Goal: Task Accomplishment & Management: Complete application form

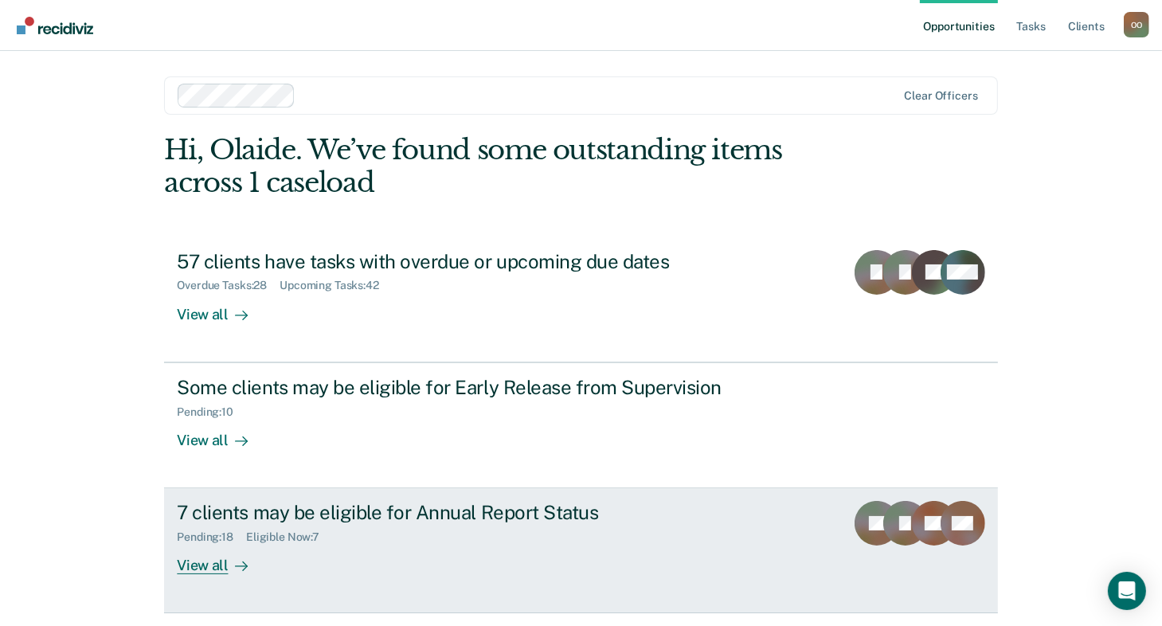
click at [196, 558] on div "View all" at bounding box center [221, 559] width 89 height 31
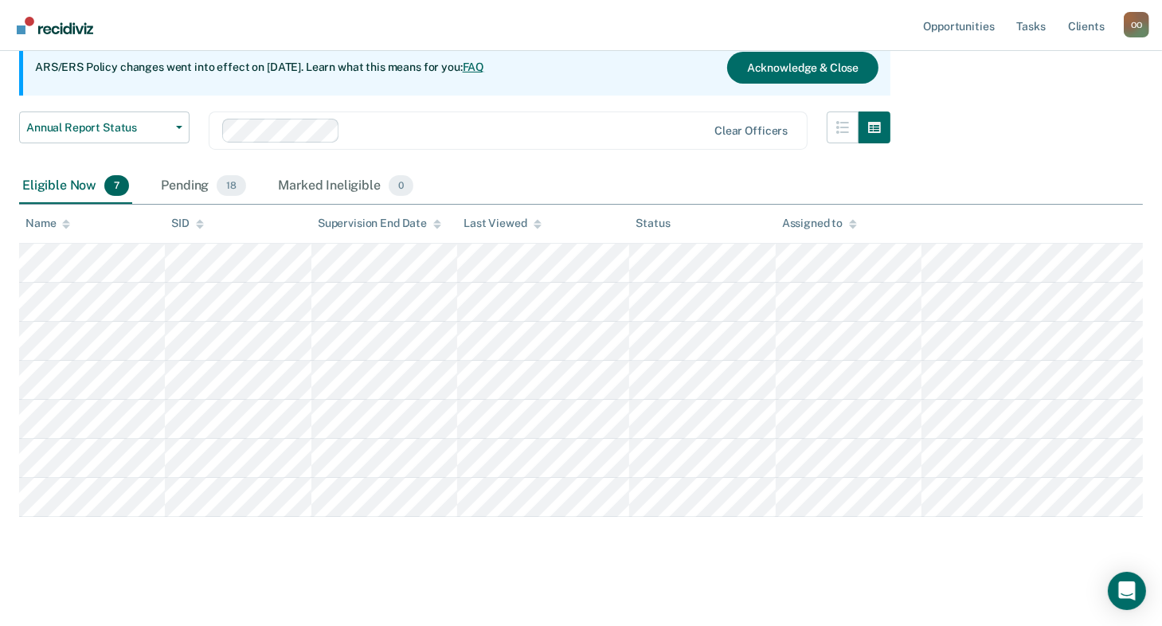
scroll to position [162, 0]
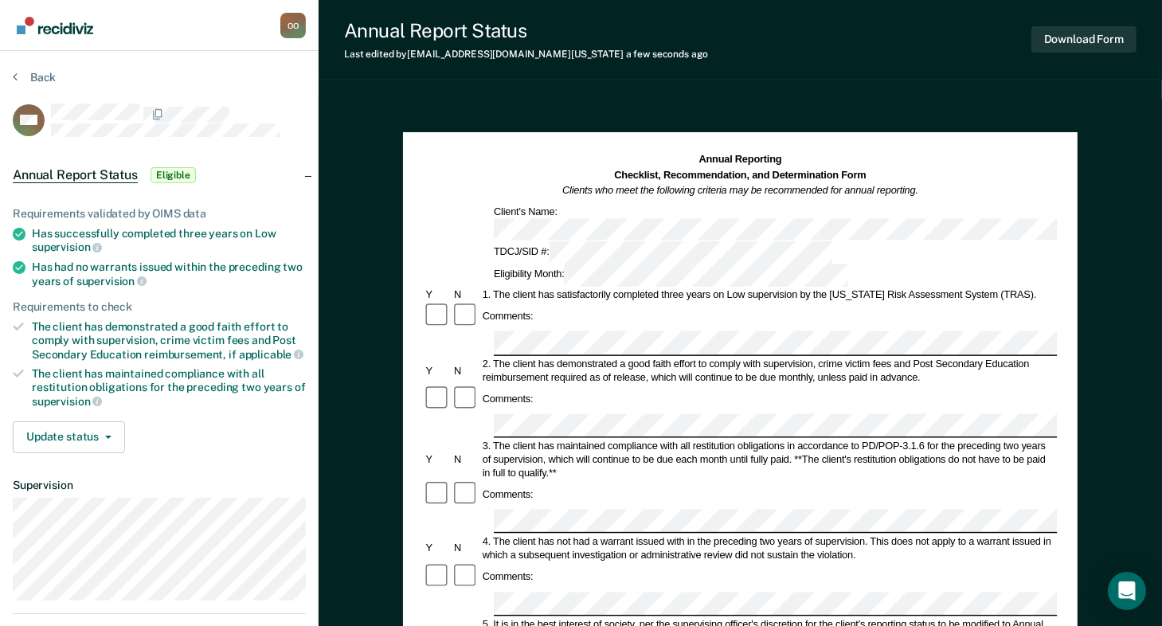
click at [829, 481] on div "Comments:" at bounding box center [741, 495] width 634 height 28
drag, startPoint x: 33, startPoint y: 227, endPoint x: 87, endPoint y: 240, distance: 55.6
click at [87, 240] on div "Has successfully completed three years on Low supervision" at bounding box center [169, 240] width 274 height 27
drag, startPoint x: 87, startPoint y: 240, endPoint x: 56, endPoint y: 239, distance: 31.1
copy div "Has successfully completed three years on Low supervision"
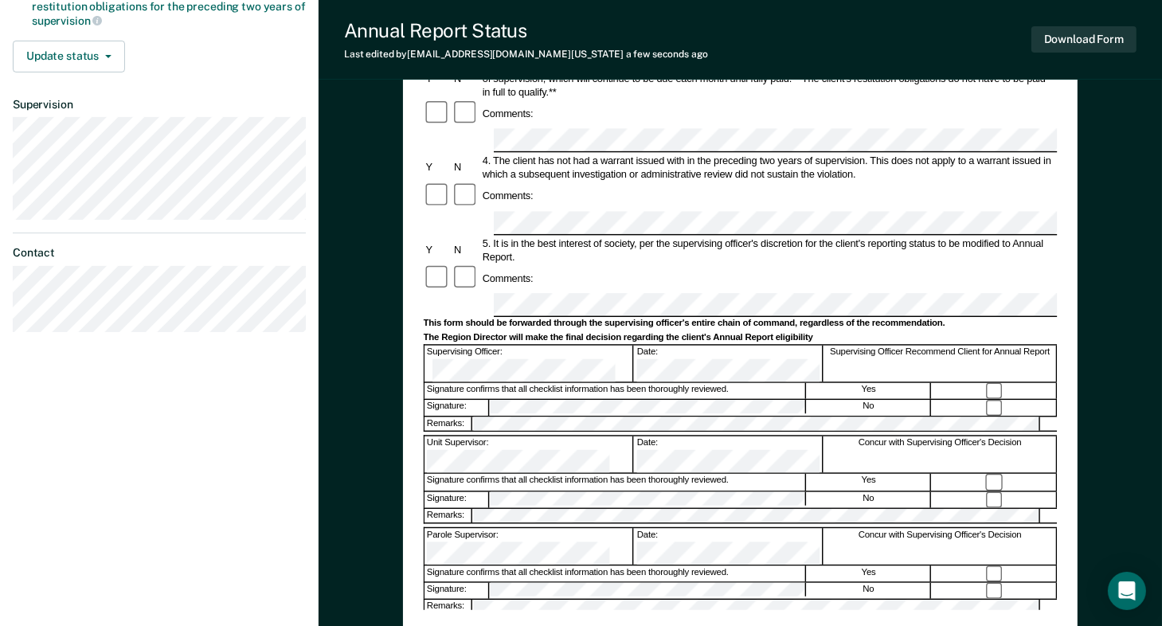
scroll to position [350, 0]
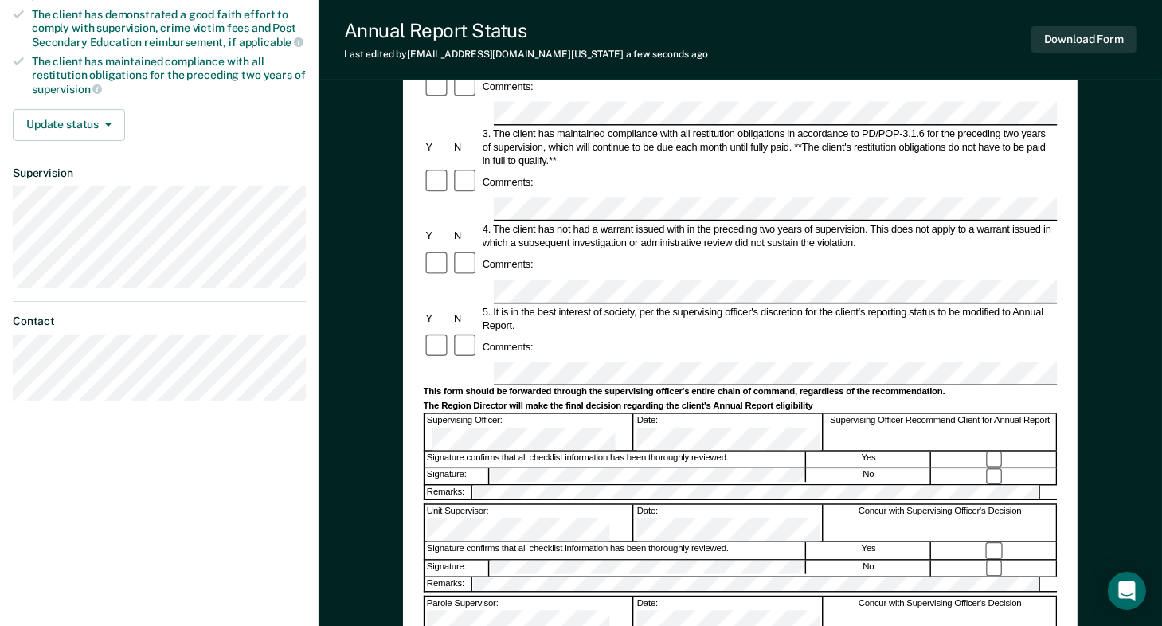
scroll to position [319, 0]
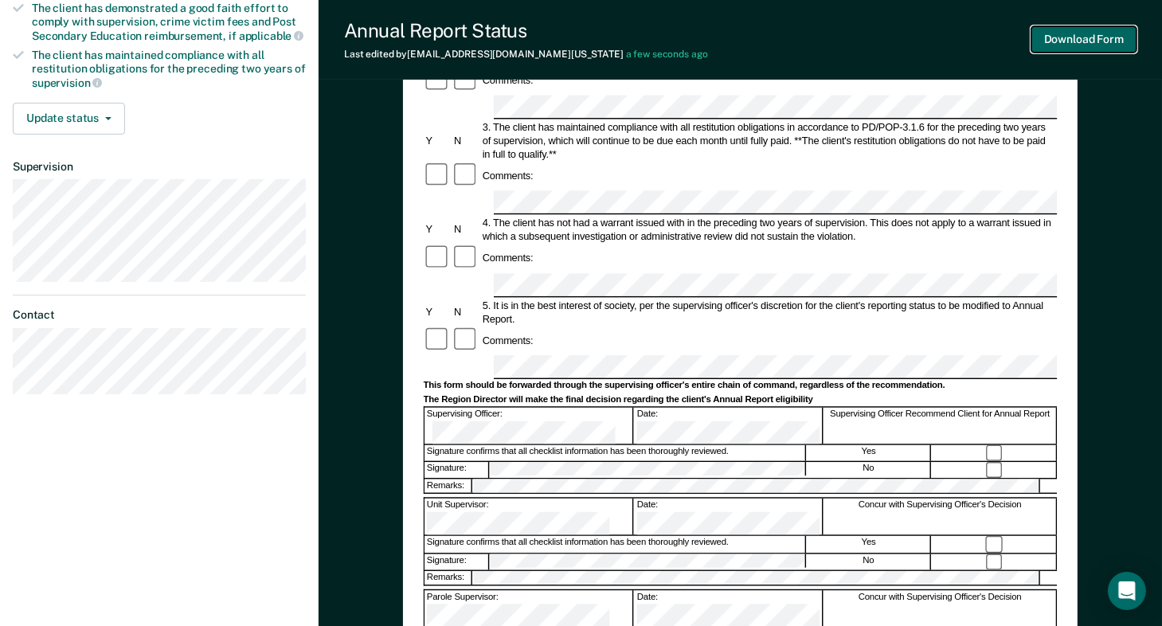
click at [1080, 45] on button "Download Form" at bounding box center [1084, 39] width 105 height 26
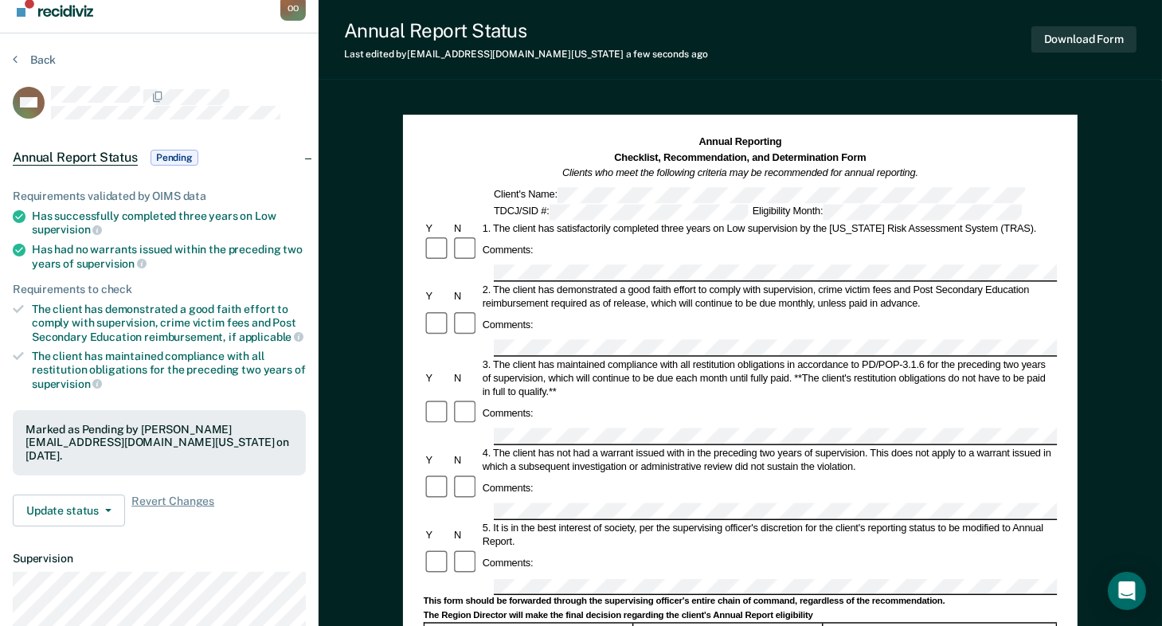
scroll to position [0, 0]
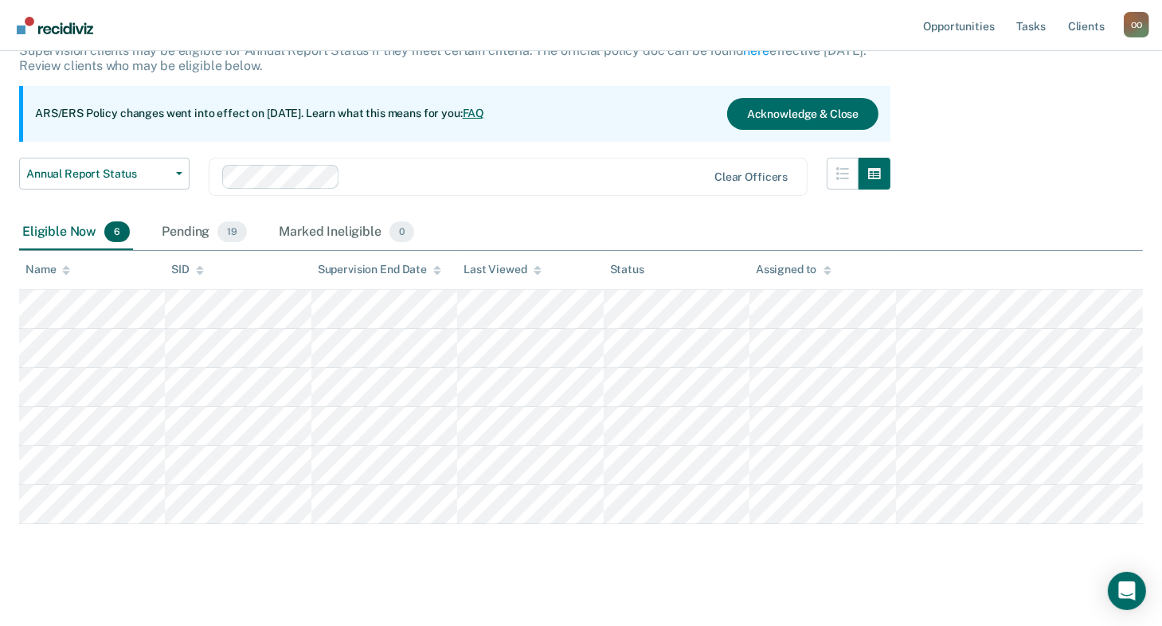
scroll to position [123, 0]
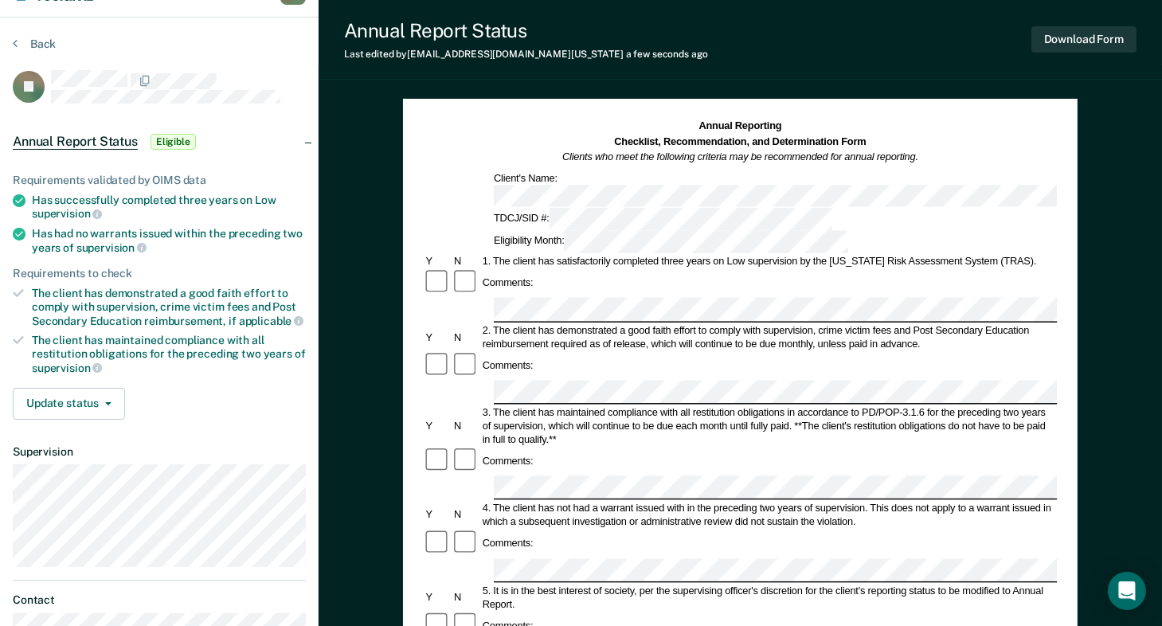
scroll to position [31, 0]
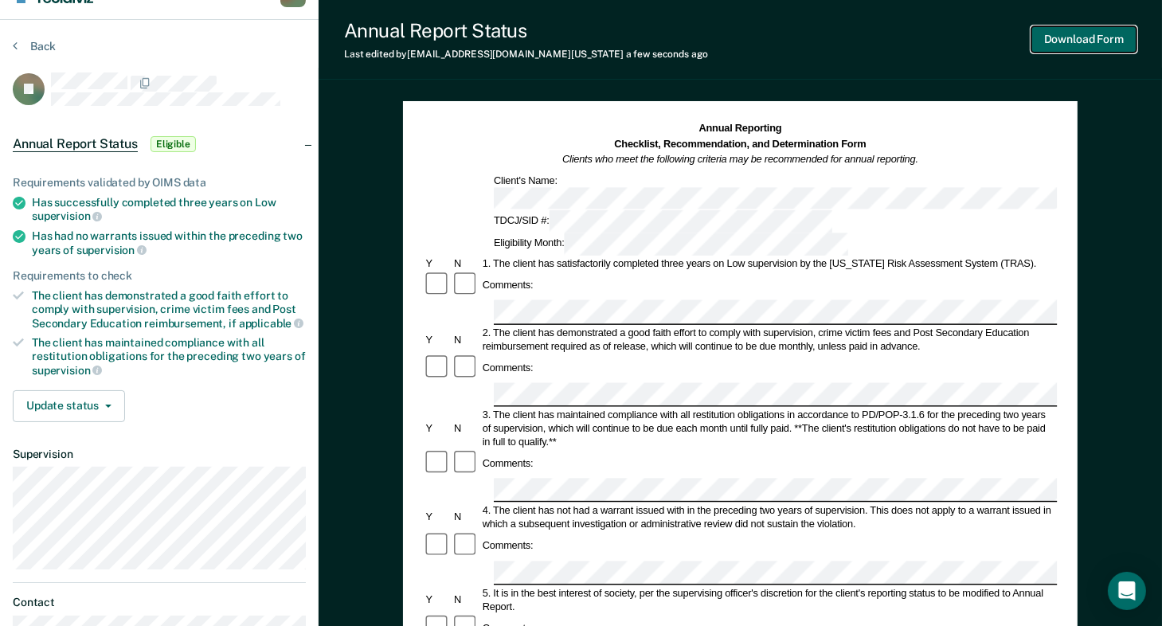
click at [1065, 42] on button "Download Form" at bounding box center [1084, 39] width 105 height 26
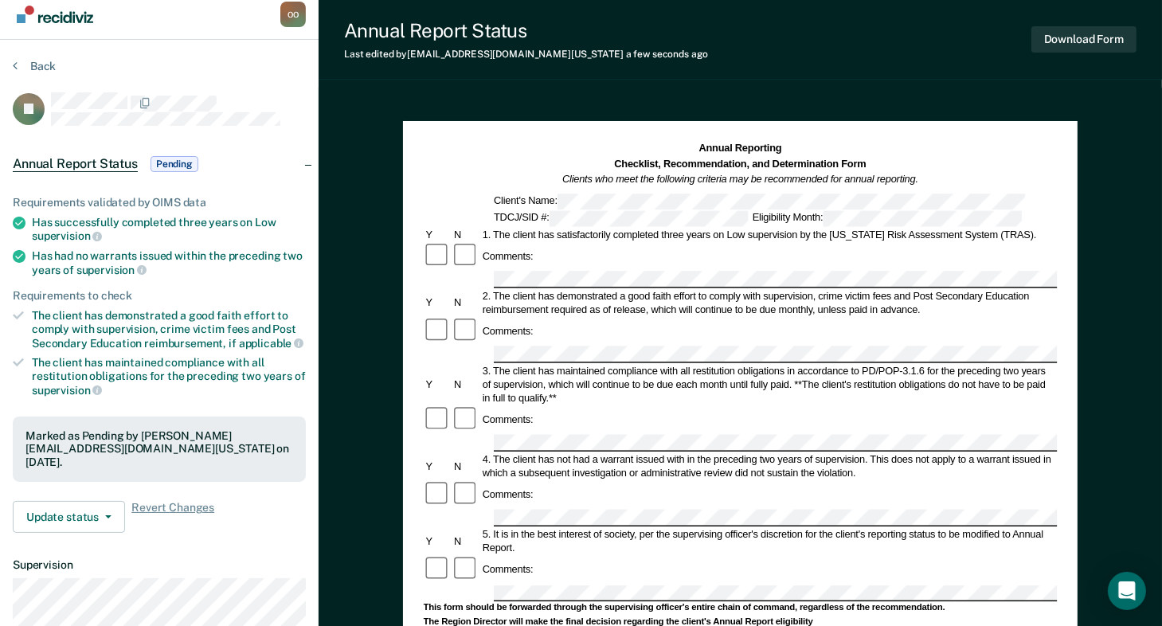
scroll to position [0, 0]
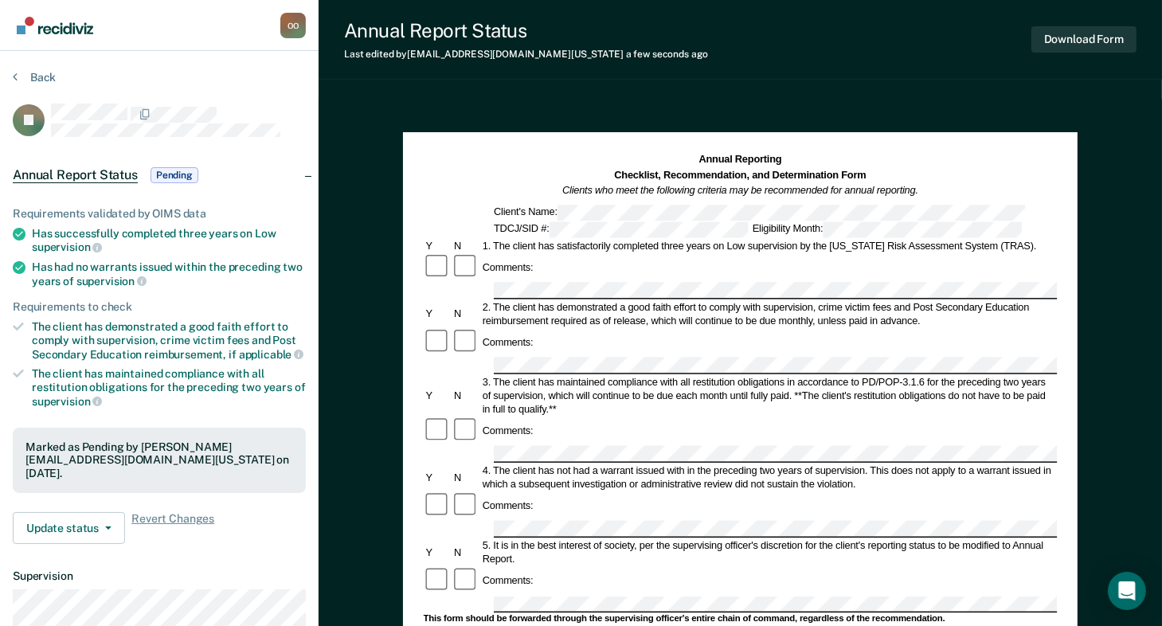
click at [178, 173] on span "Pending" at bounding box center [175, 175] width 48 height 16
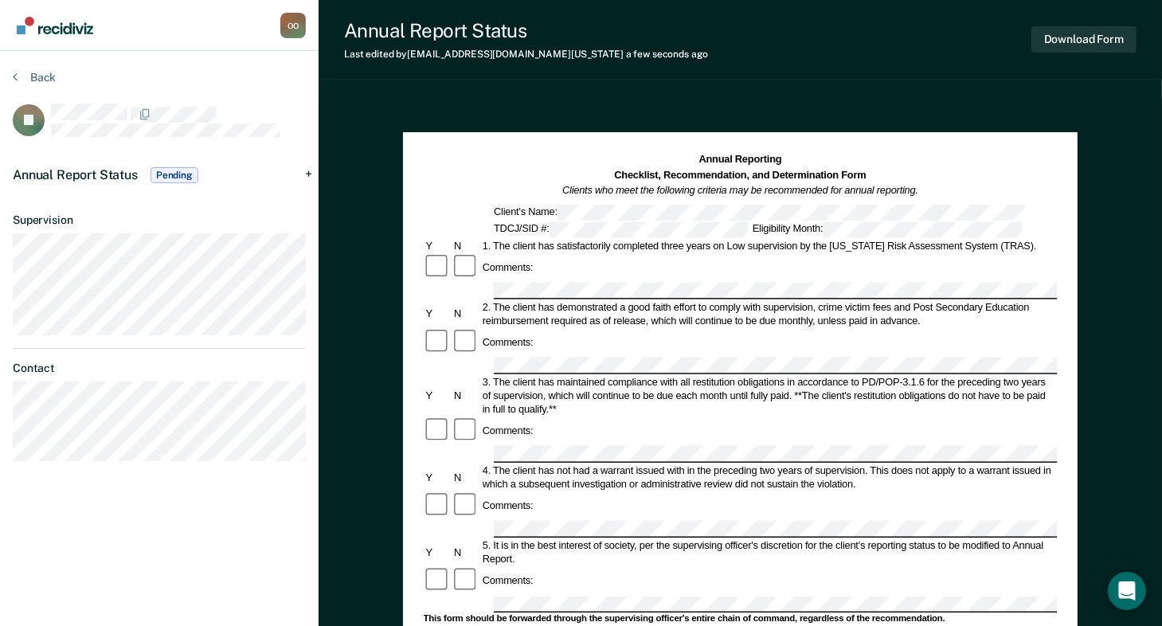
click at [178, 173] on span "Pending" at bounding box center [175, 175] width 48 height 16
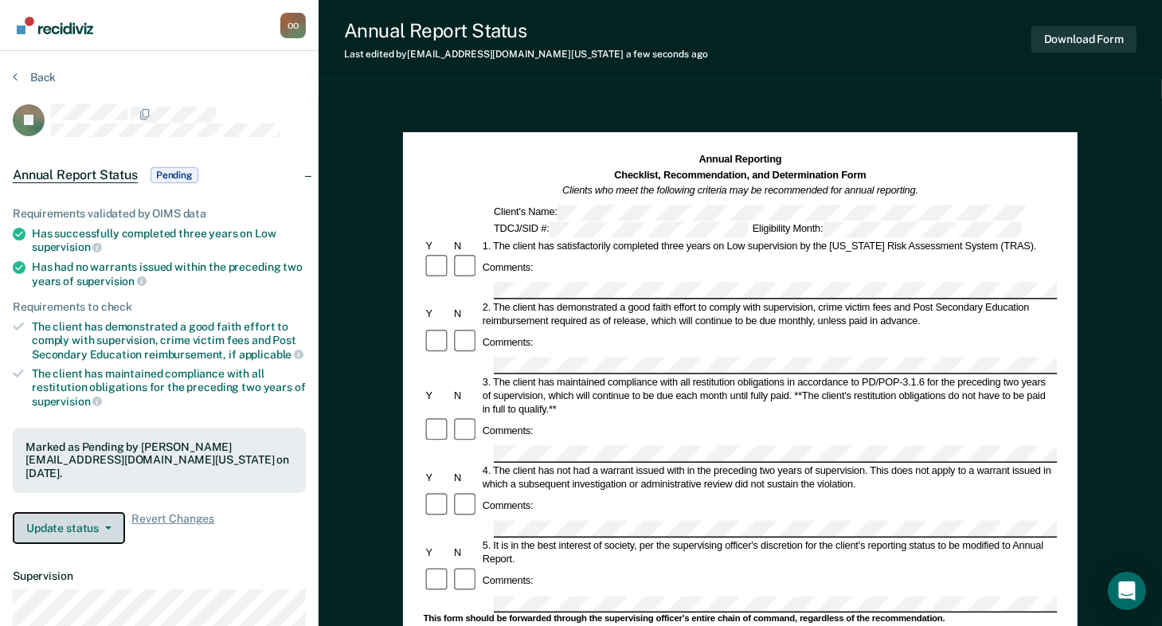
click at [107, 527] on icon "button" at bounding box center [108, 528] width 6 height 3
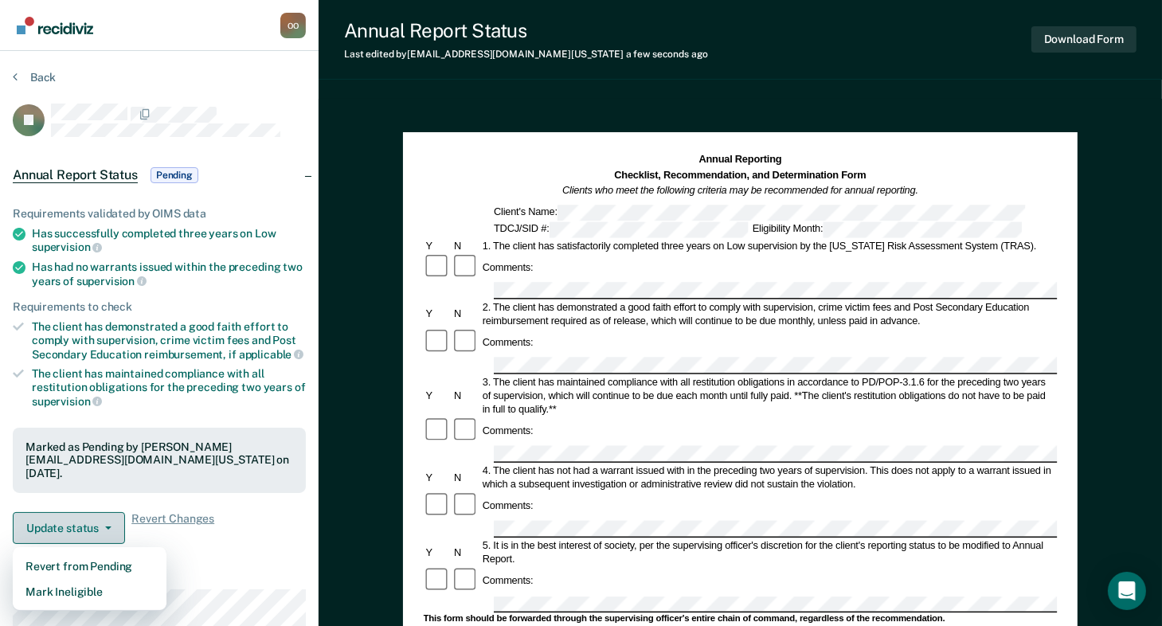
click at [107, 527] on icon "button" at bounding box center [108, 528] width 6 height 3
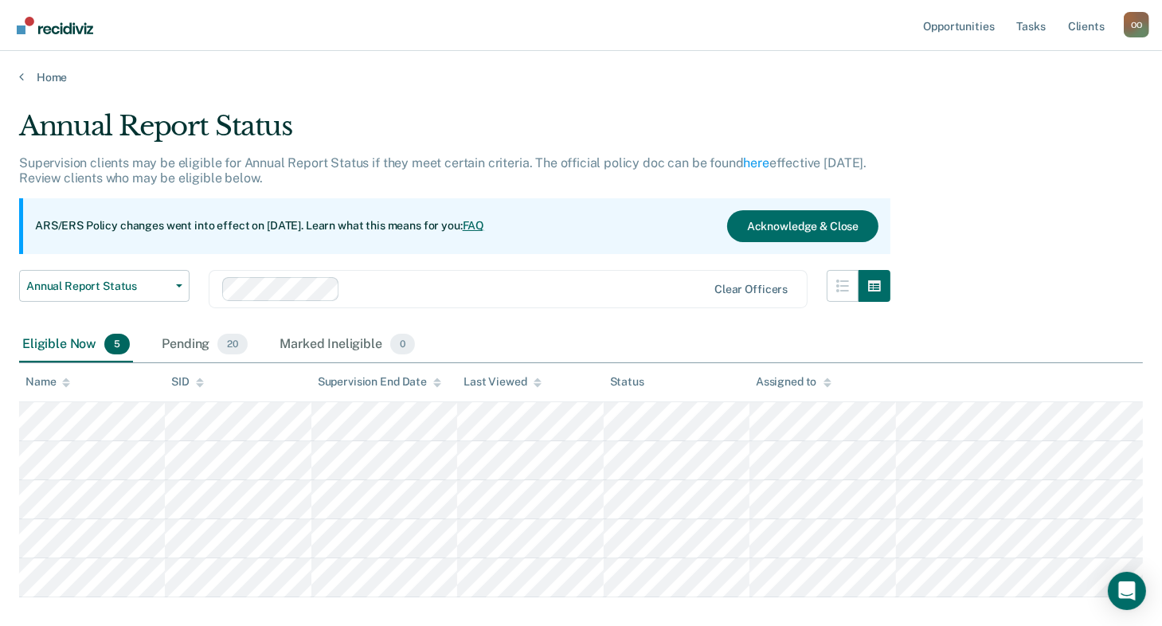
scroll to position [84, 0]
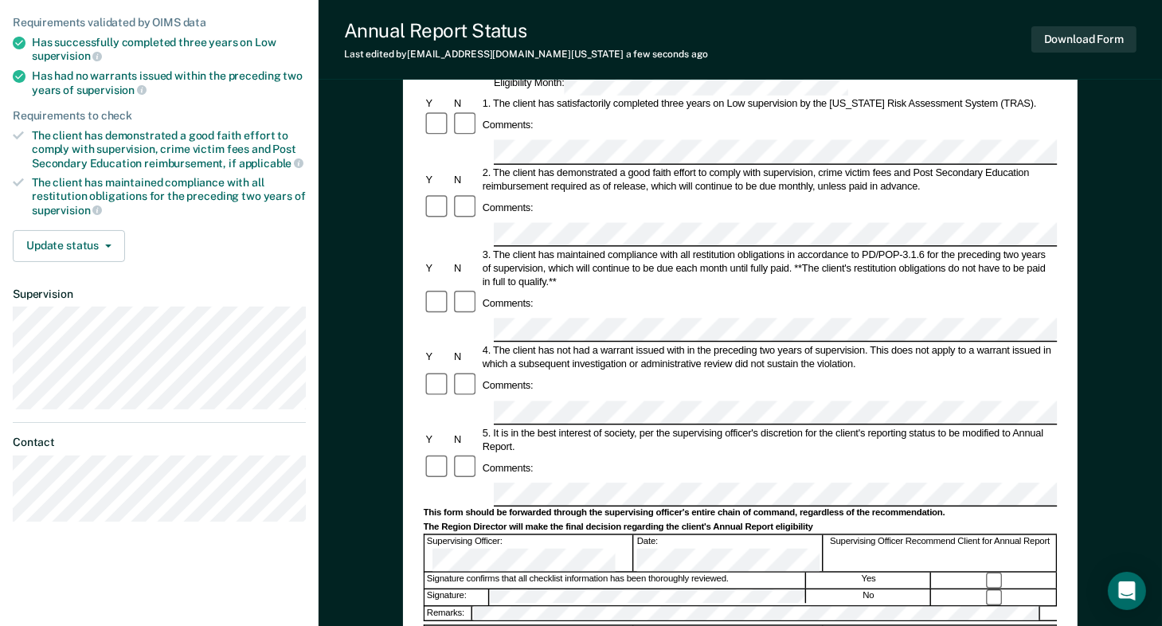
scroll to position [159, 0]
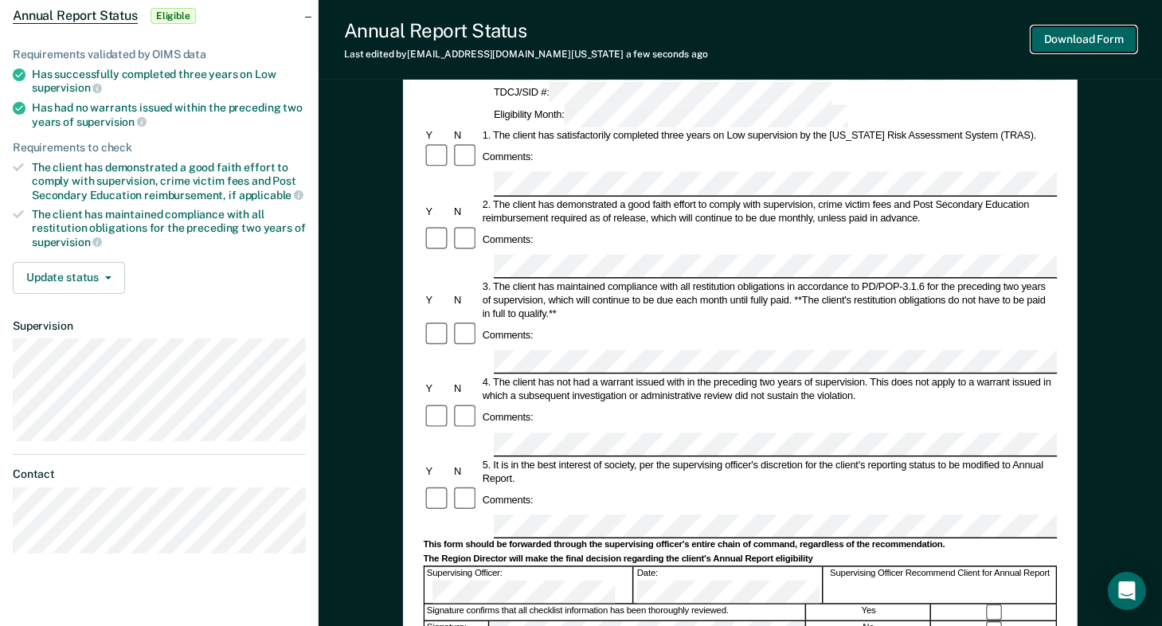
click at [1057, 44] on button "Download Form" at bounding box center [1084, 39] width 105 height 26
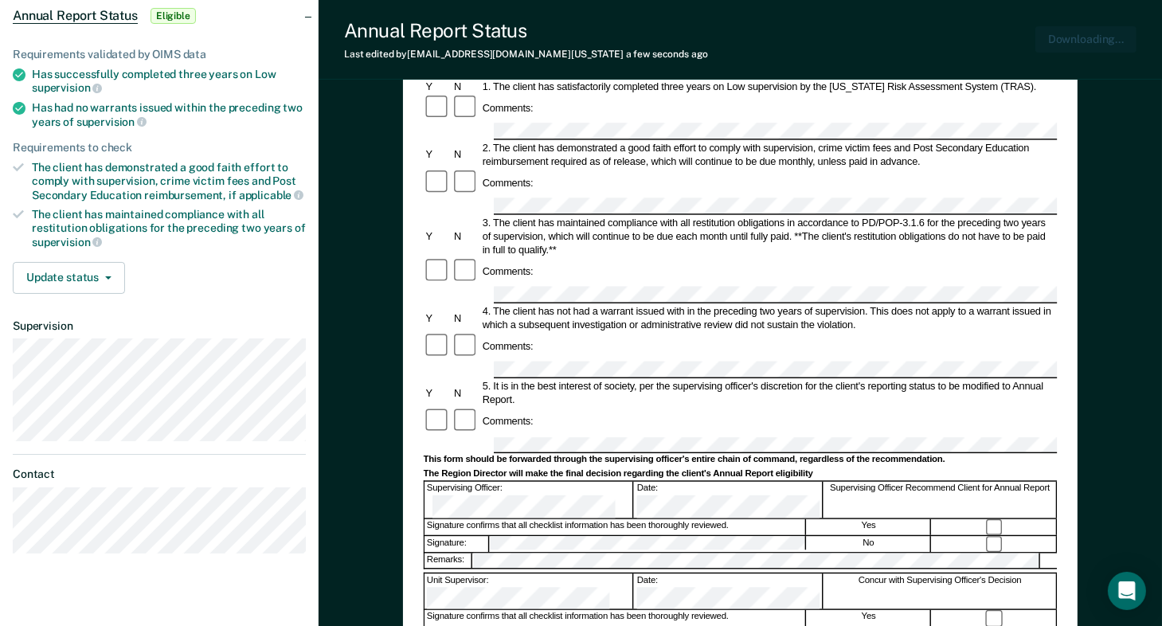
scroll to position [0, 0]
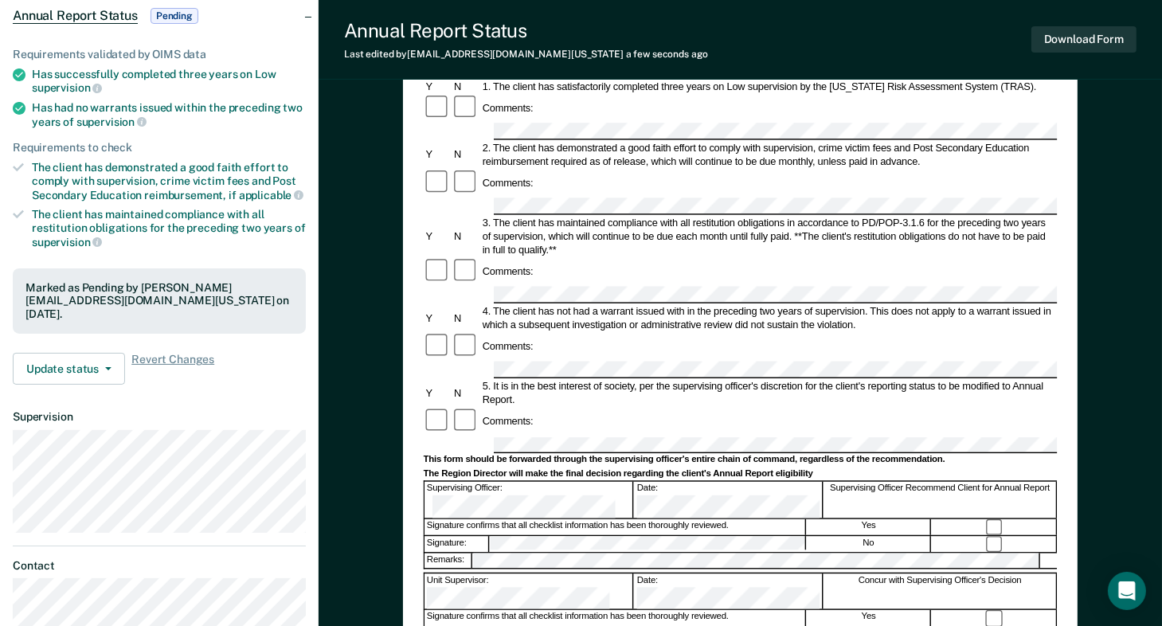
scroll to position [45, 0]
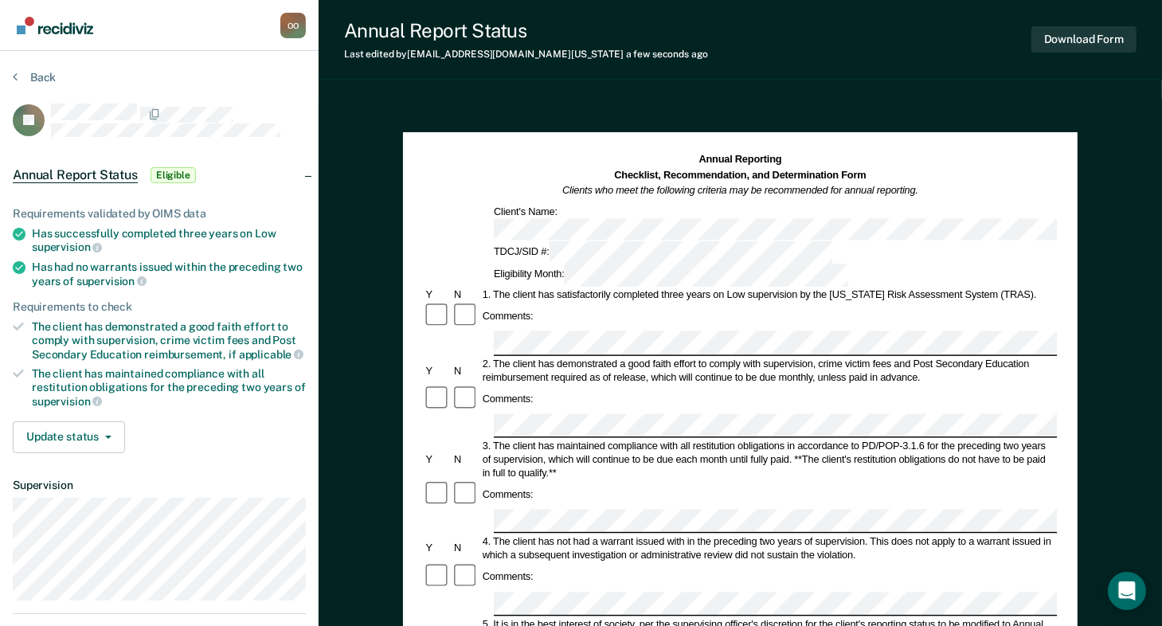
scroll to position [0, 63]
click at [1090, 280] on div "Annual Reporting Checklist, Recommendation, and Determination Form Clients who …" at bounding box center [741, 617] width 844 height 1037
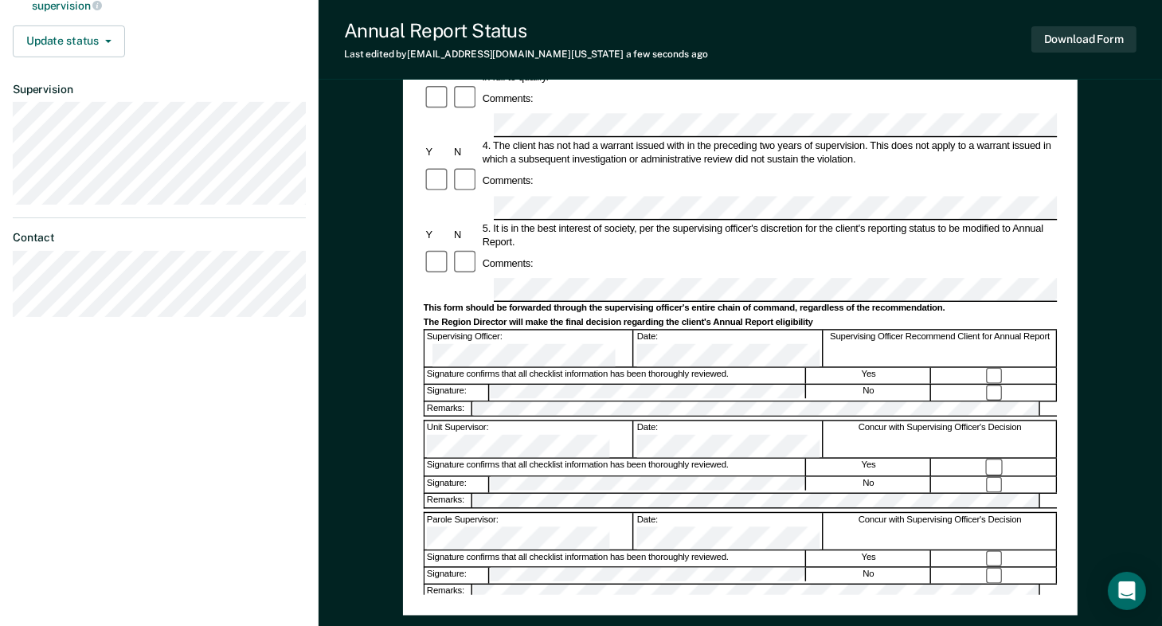
scroll to position [478, 0]
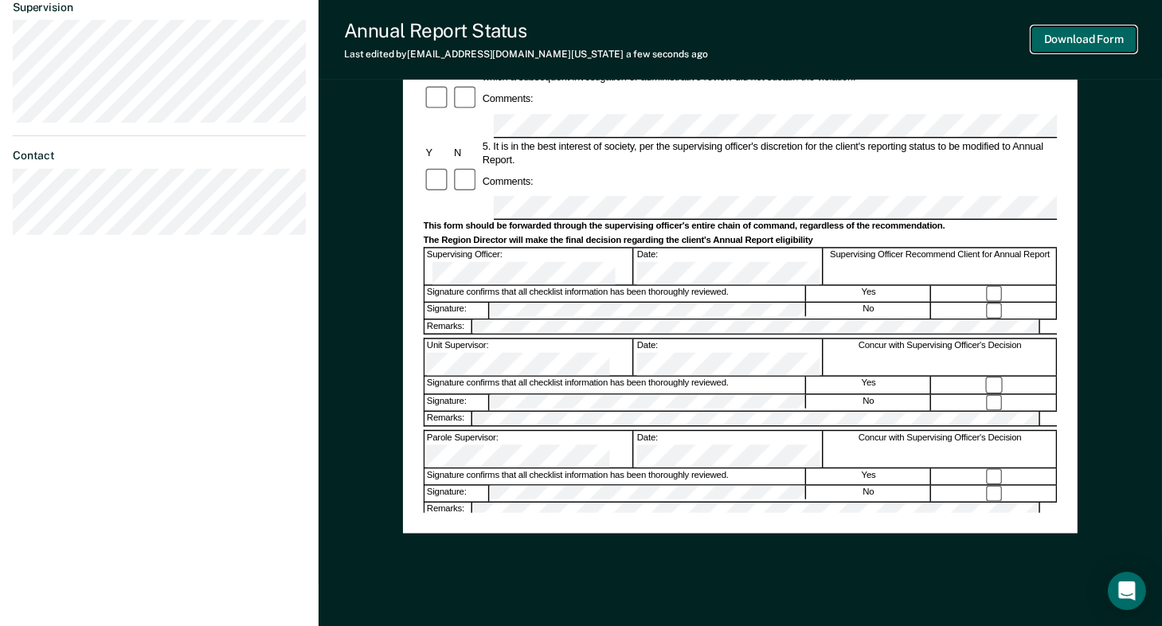
click at [1080, 34] on button "Download Form" at bounding box center [1084, 39] width 105 height 26
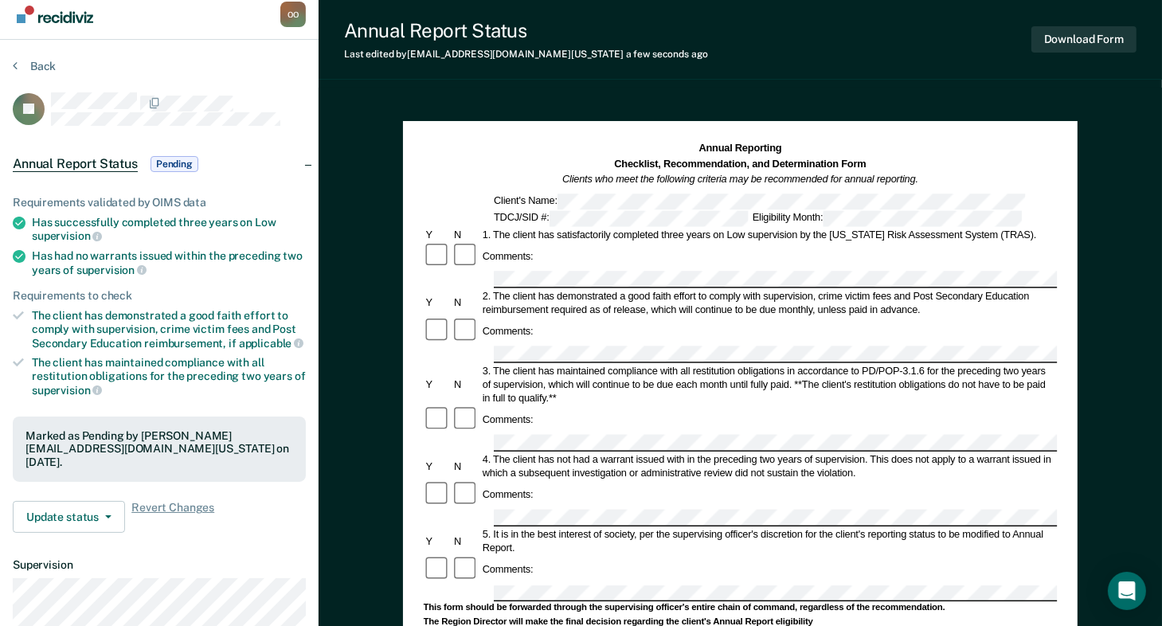
scroll to position [0, 0]
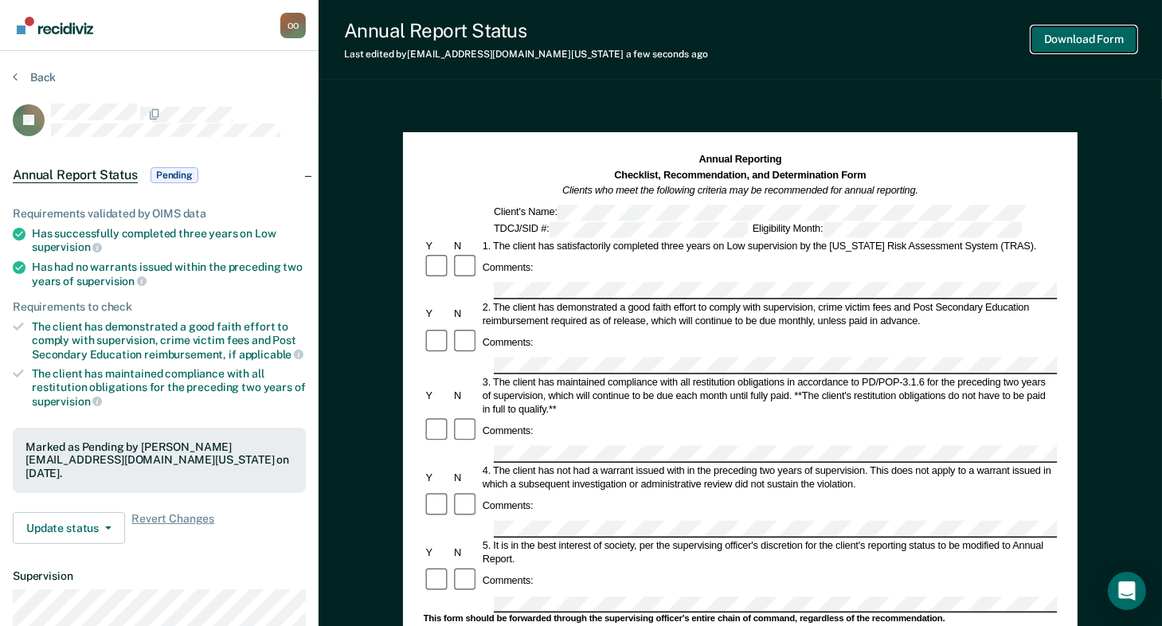
click at [1055, 33] on button "Download Form" at bounding box center [1084, 39] width 105 height 26
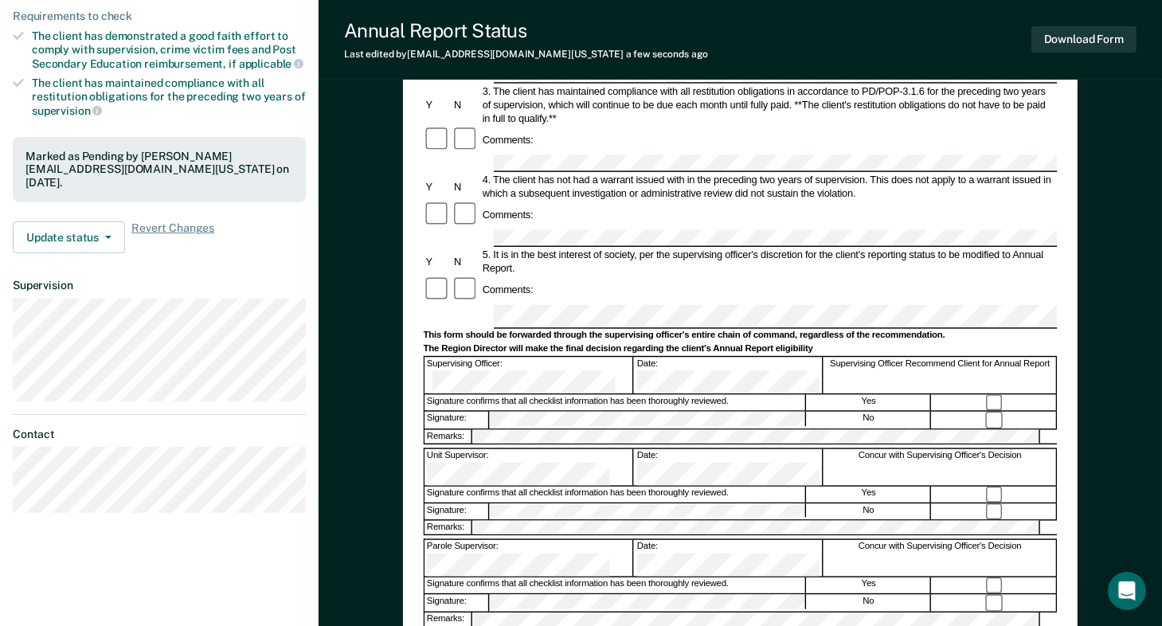
scroll to position [319, 0]
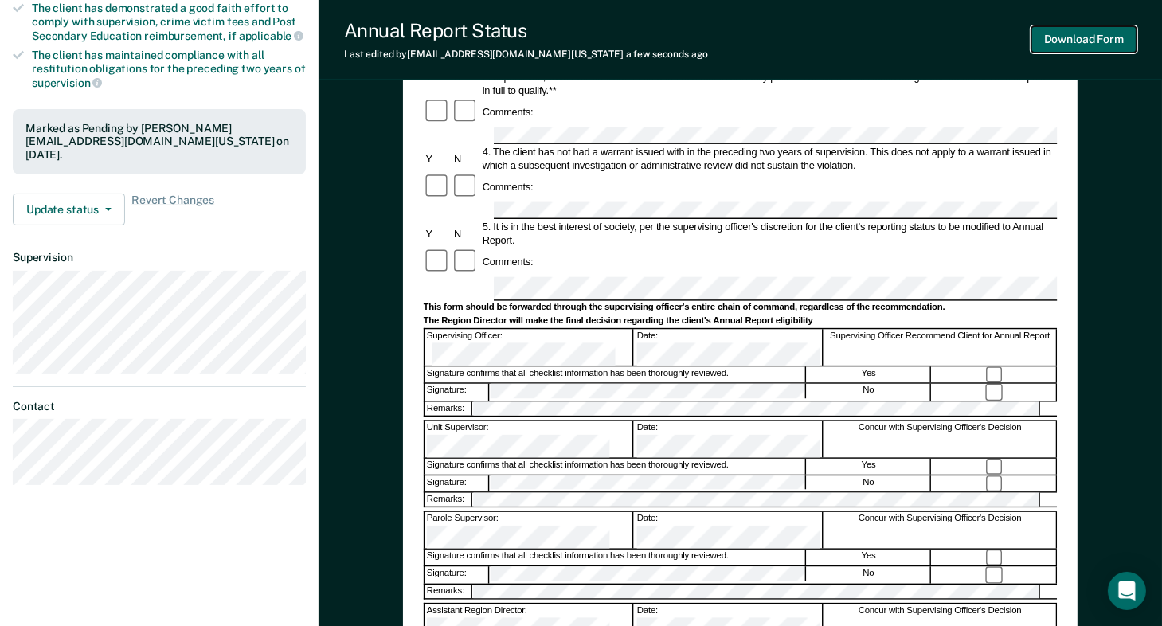
click at [1079, 42] on button "Download Form" at bounding box center [1084, 39] width 105 height 26
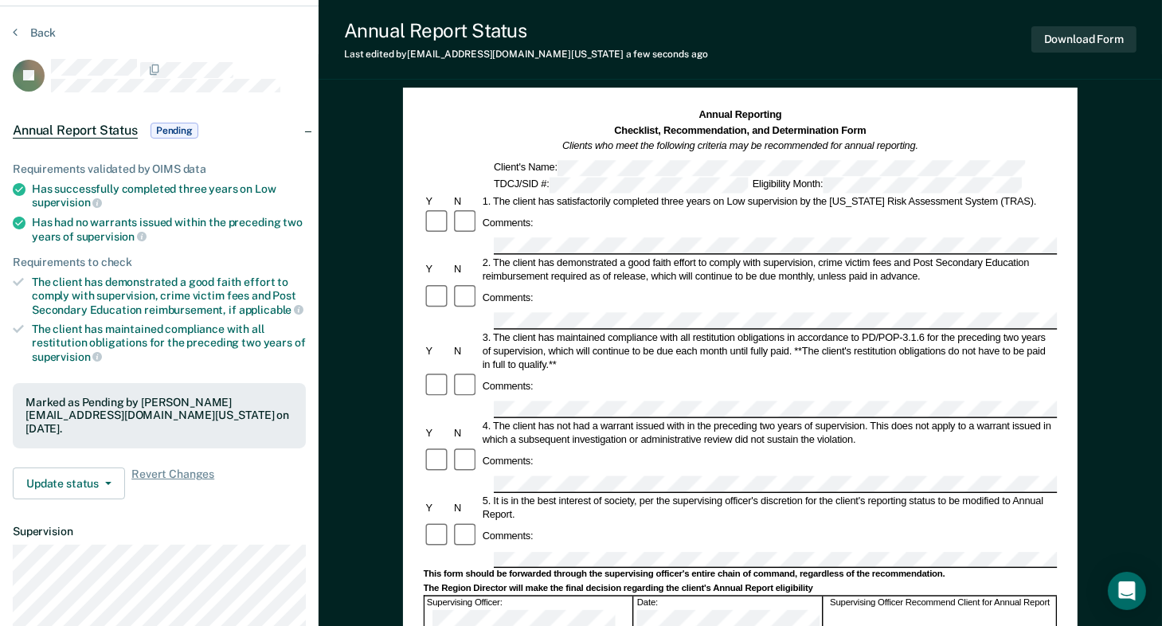
scroll to position [0, 0]
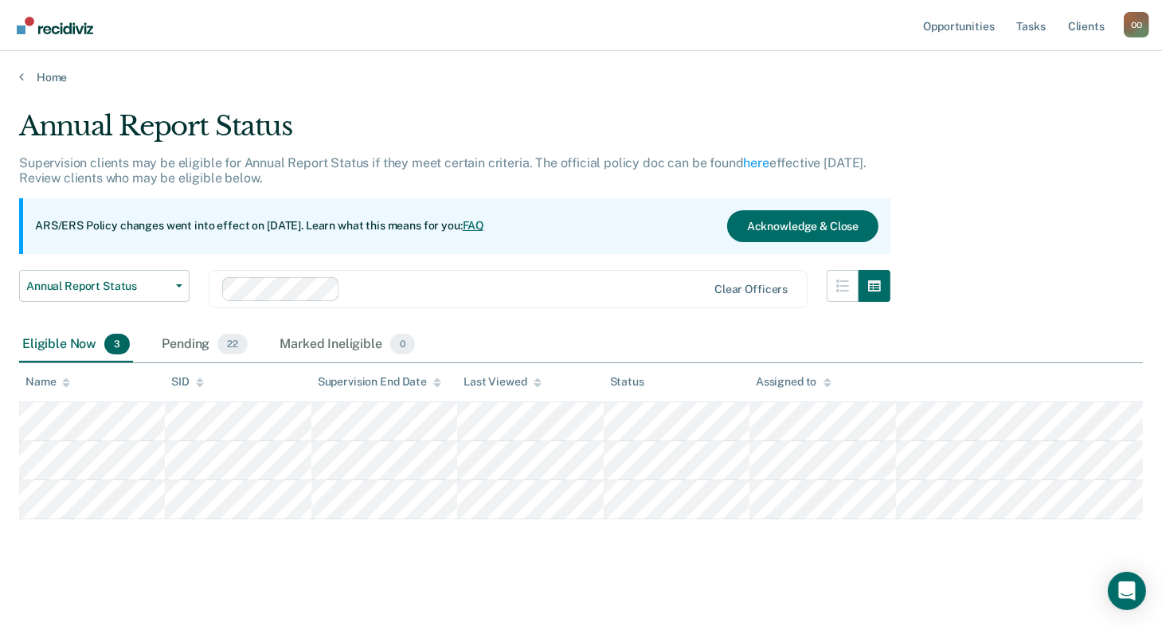
scroll to position [6, 0]
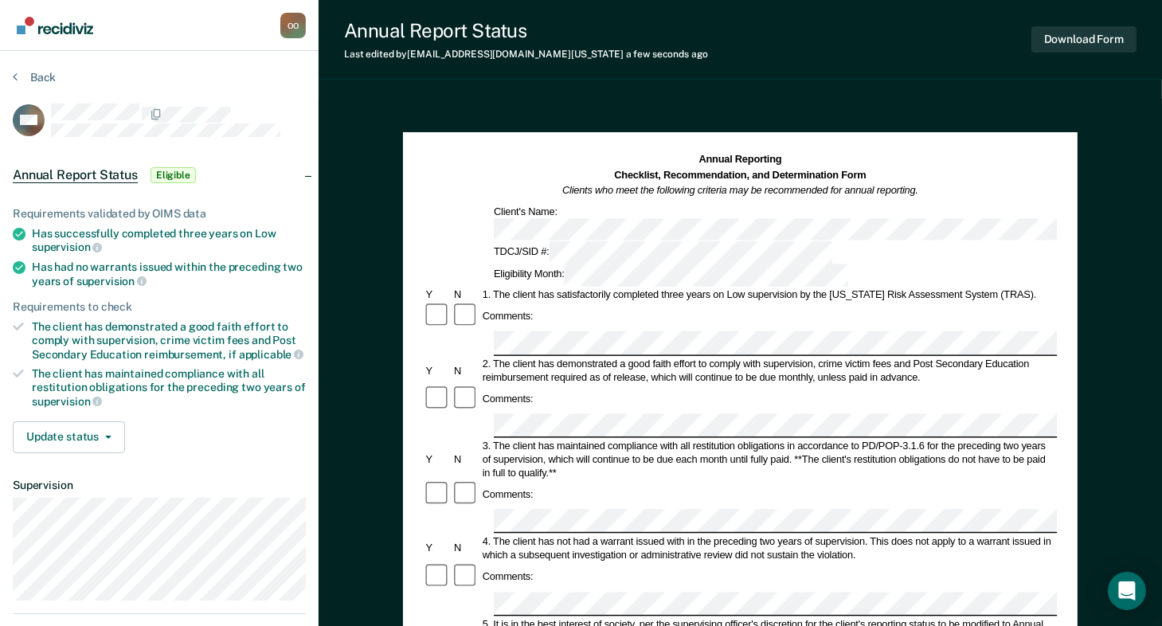
scroll to position [0, 63]
click at [1071, 285] on div "Annual Reporting Checklist, Recommendation, and Determination Form Clients who …" at bounding box center [740, 571] width 675 height 879
click at [965, 386] on div "Comments:" at bounding box center [741, 400] width 634 height 28
click at [650, 481] on div "Comments:" at bounding box center [741, 495] width 634 height 28
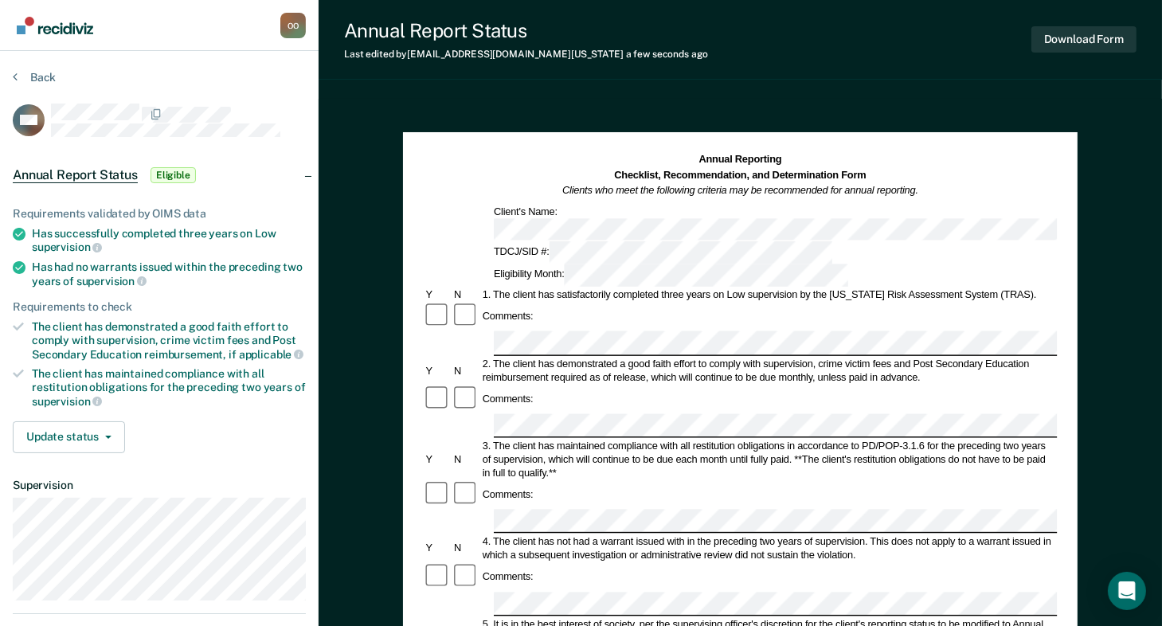
click at [957, 357] on div "2. The client has demonstrated a good faith effort to comply with supervision, …" at bounding box center [768, 370] width 577 height 27
click at [957, 617] on div "5. It is in the best interest of society, per the supervising officer's discret…" at bounding box center [768, 630] width 577 height 27
click at [789, 481] on div "Comments:" at bounding box center [741, 495] width 634 height 28
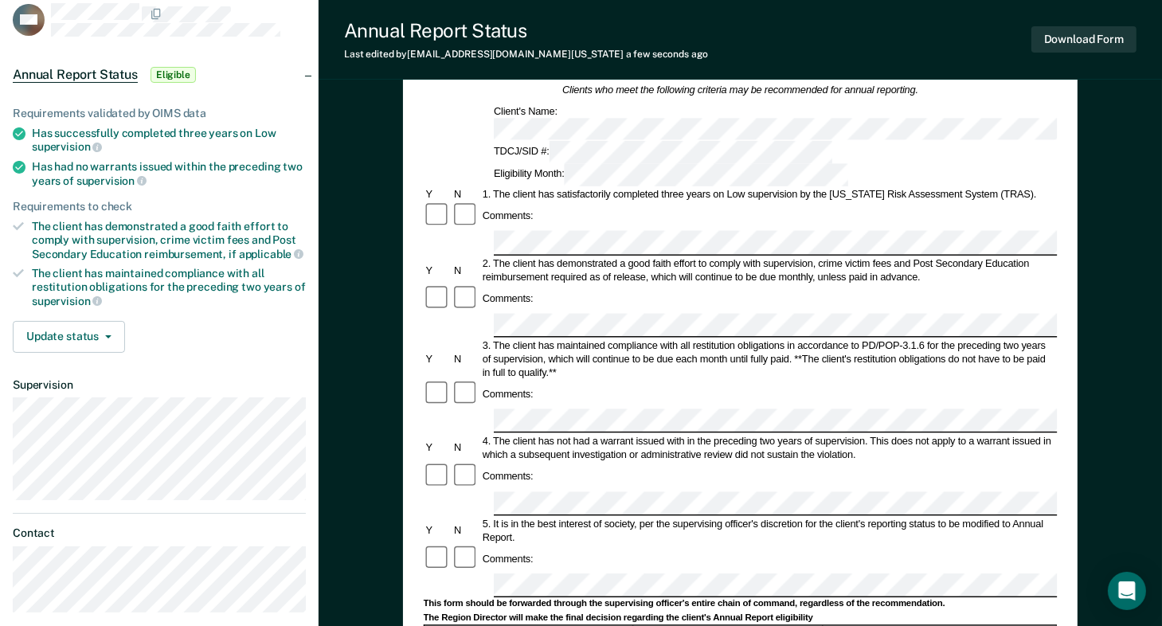
scroll to position [159, 0]
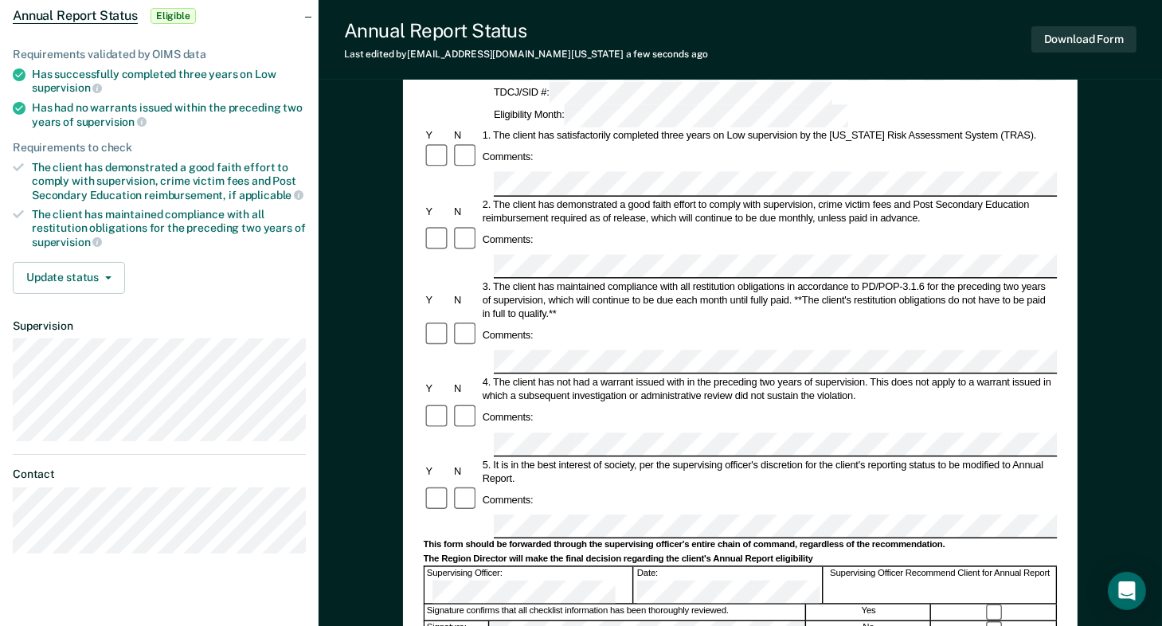
click at [777, 361] on form "Annual Reporting Checklist, Recommendation, and Determination Form Clients who …" at bounding box center [741, 513] width 634 height 1039
click at [509, 458] on div "5. It is in the best interest of society, per the supervising officer's discret…" at bounding box center [768, 471] width 577 height 27
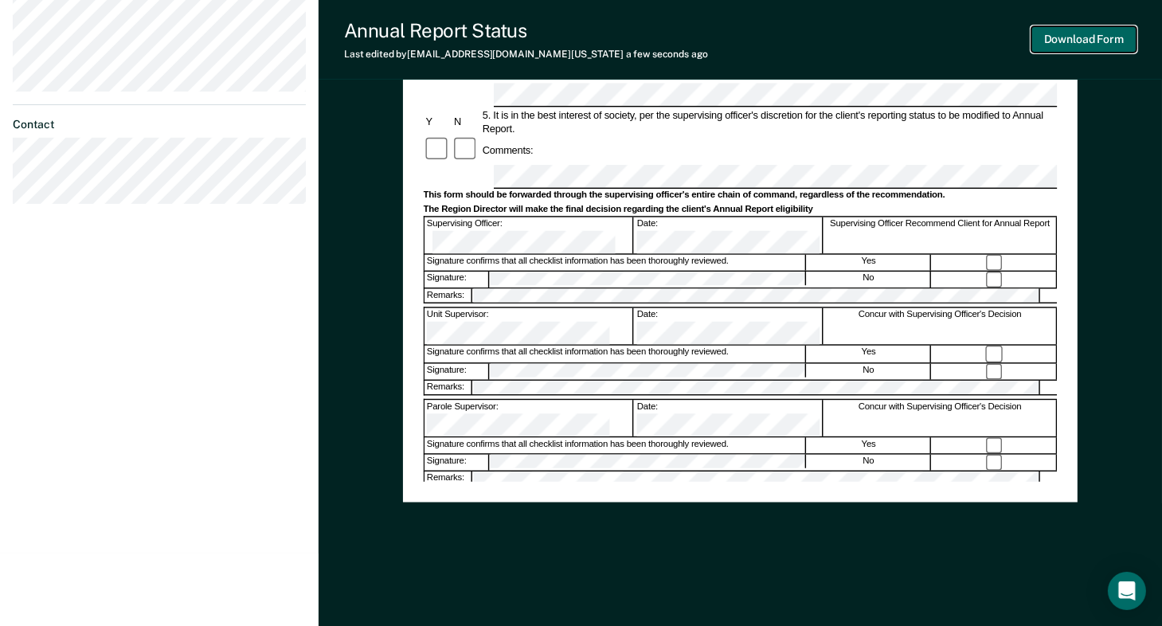
scroll to position [0, 0]
click at [1095, 33] on button "Download Form" at bounding box center [1084, 39] width 105 height 26
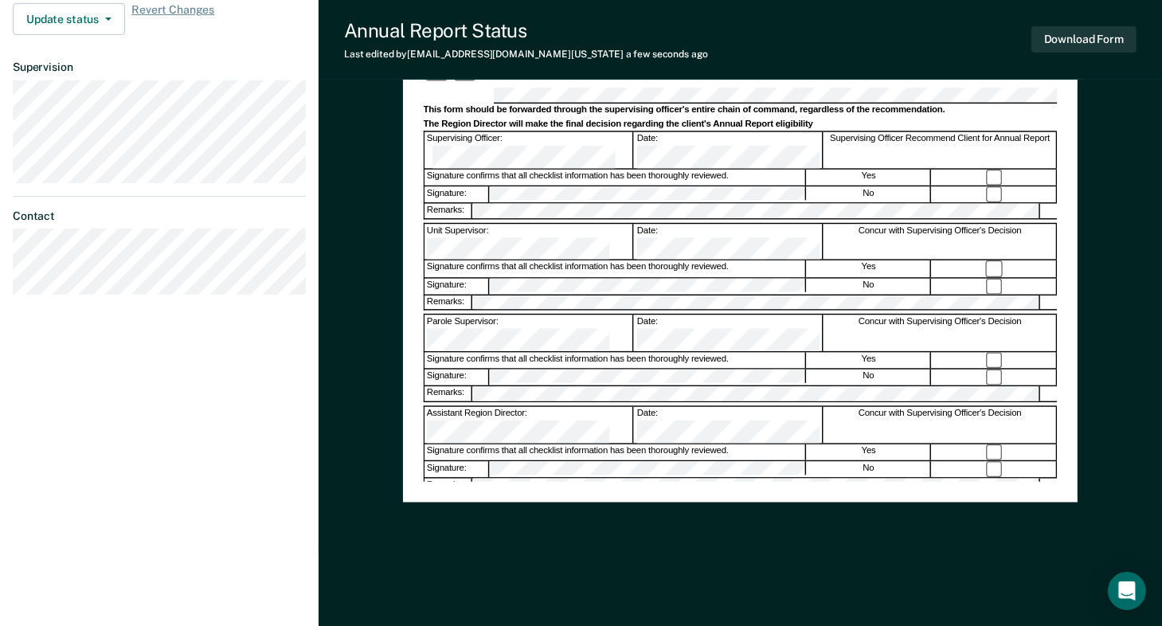
scroll to position [0, 36]
click at [634, 315] on div "Parole Supervisor:" at bounding box center [529, 333] width 209 height 36
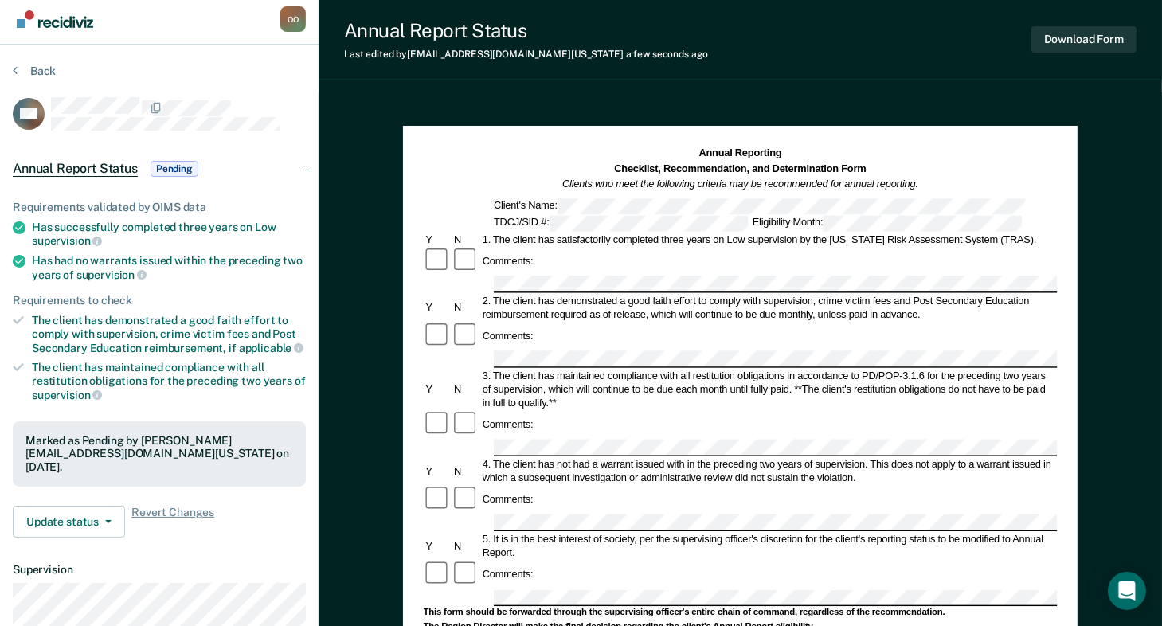
scroll to position [0, 0]
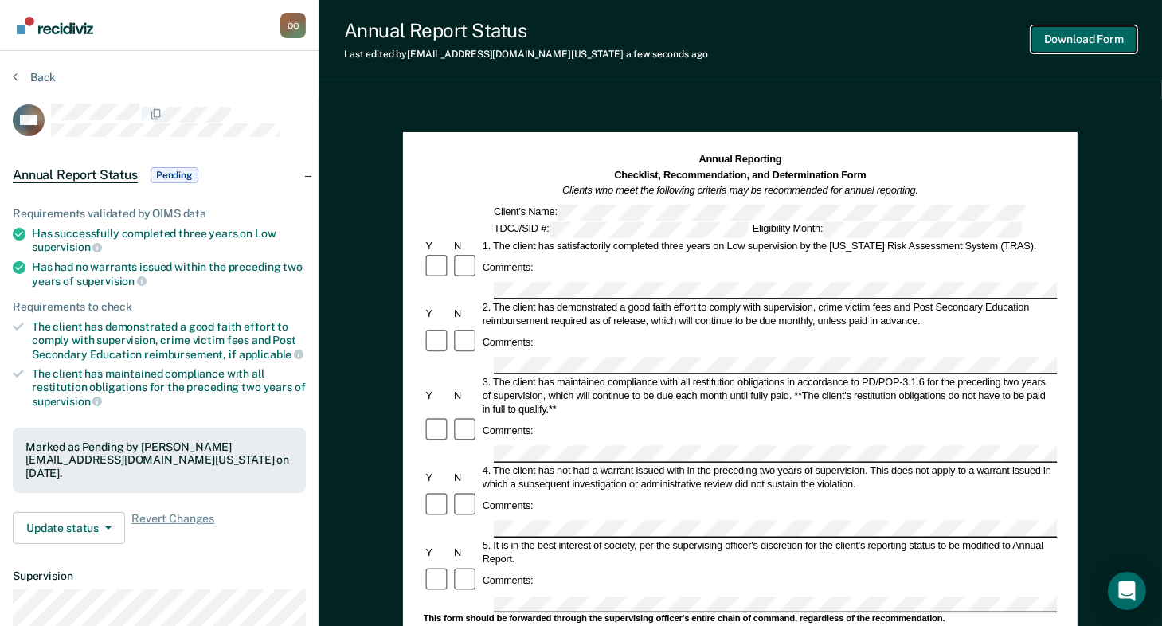
click at [1066, 45] on button "Download Form" at bounding box center [1084, 39] width 105 height 26
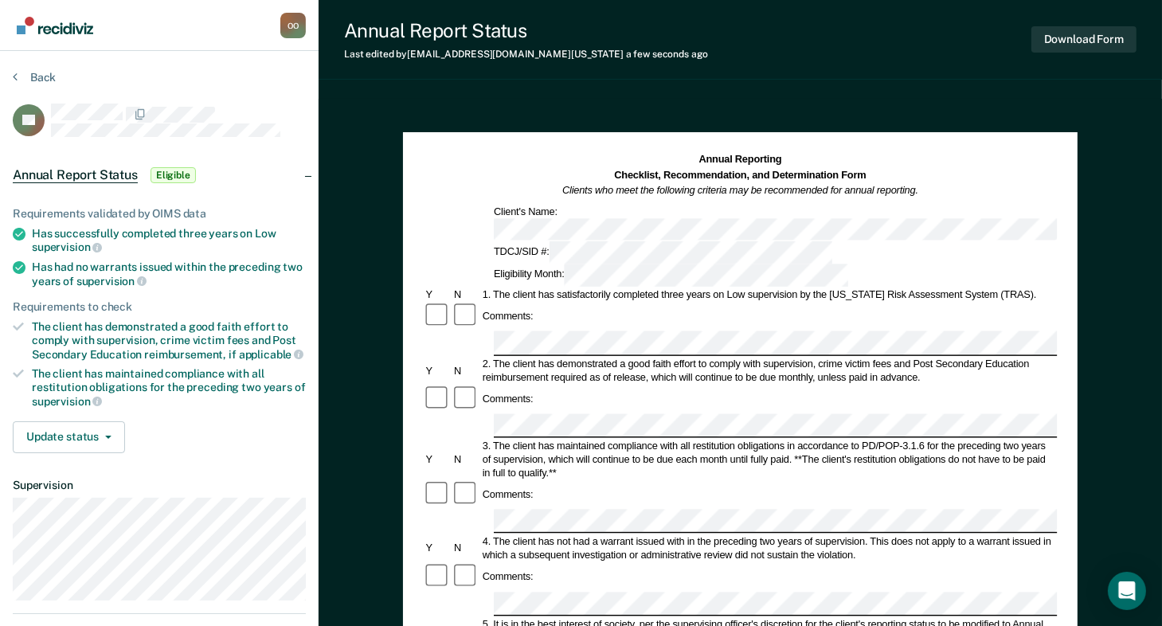
scroll to position [0, 63]
click at [1112, 278] on div "Annual Reporting Checklist, Recommendation, and Determination Form Clients who …" at bounding box center [741, 617] width 844 height 1037
click at [1078, 286] on div "Annual Reporting Checklist, Recommendation, and Determination Form Clients who …" at bounding box center [741, 617] width 844 height 1037
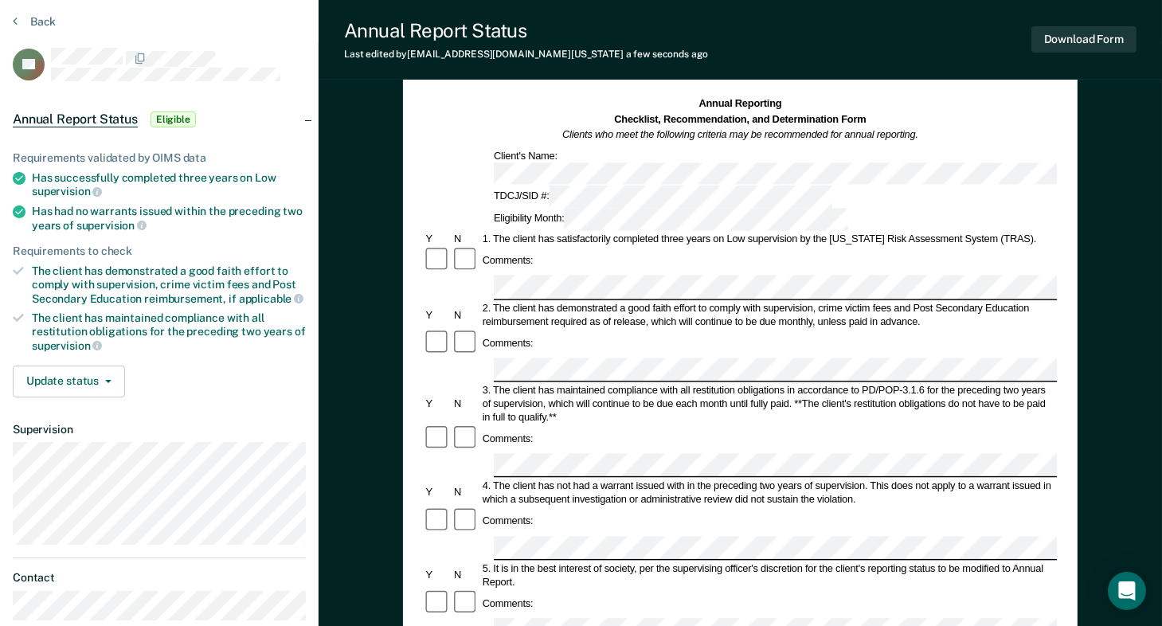
scroll to position [0, 0]
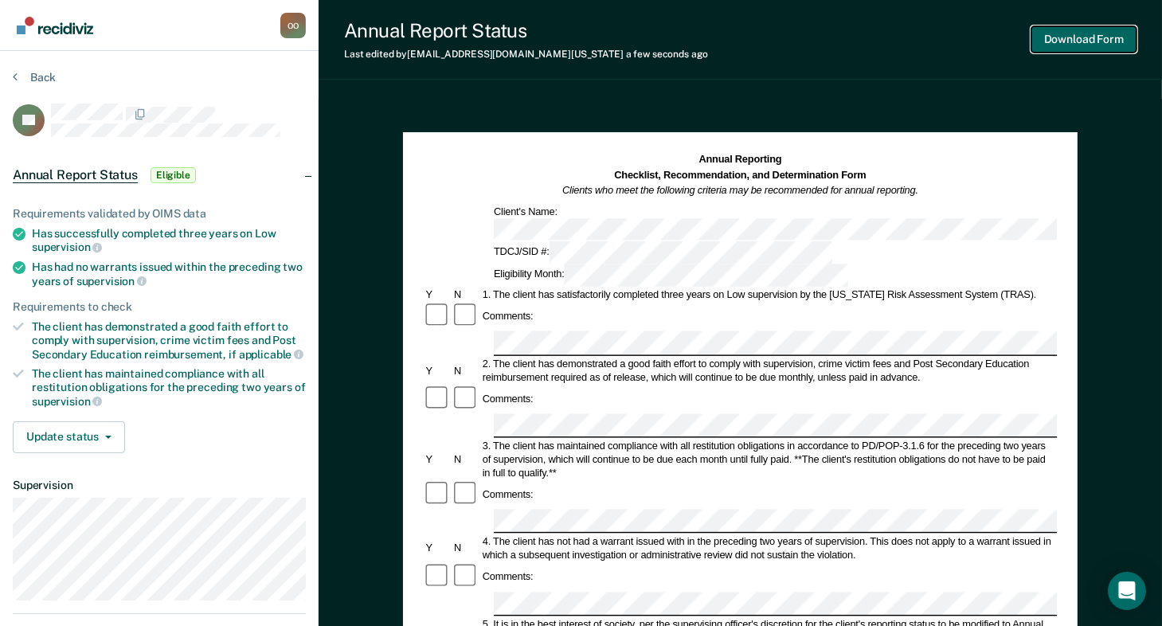
click at [1072, 36] on button "Download Form" at bounding box center [1084, 39] width 105 height 26
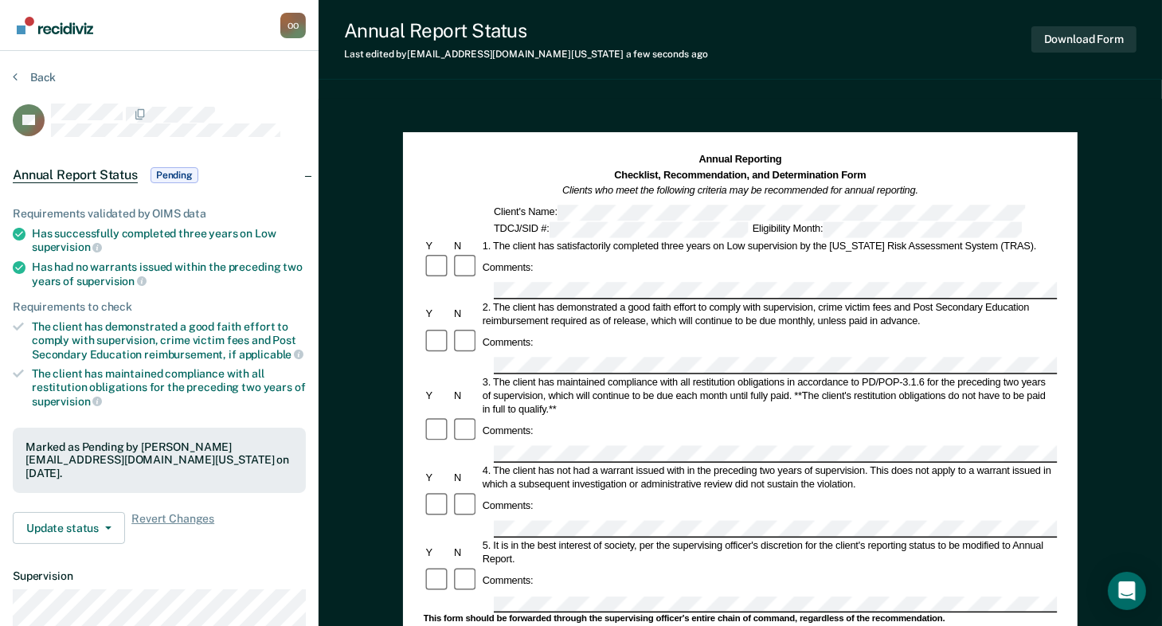
scroll to position [0, 64]
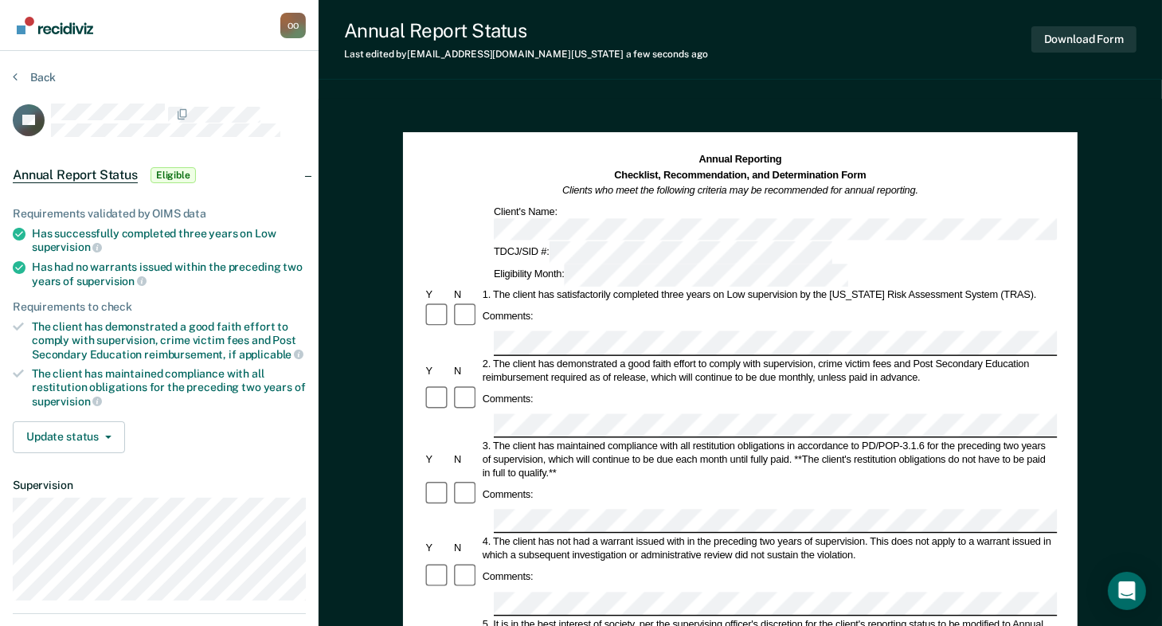
scroll to position [0, 63]
click at [1106, 280] on div "Annual Reporting Checklist, Recommendation, and Determination Form Clients who …" at bounding box center [741, 617] width 844 height 1037
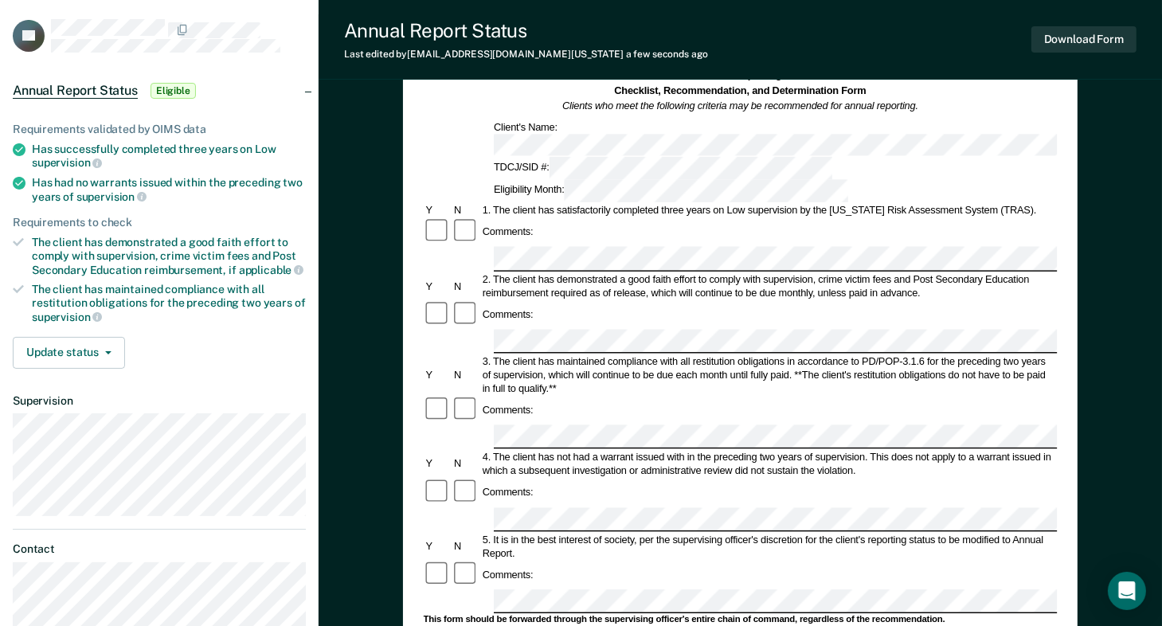
scroll to position [0, 0]
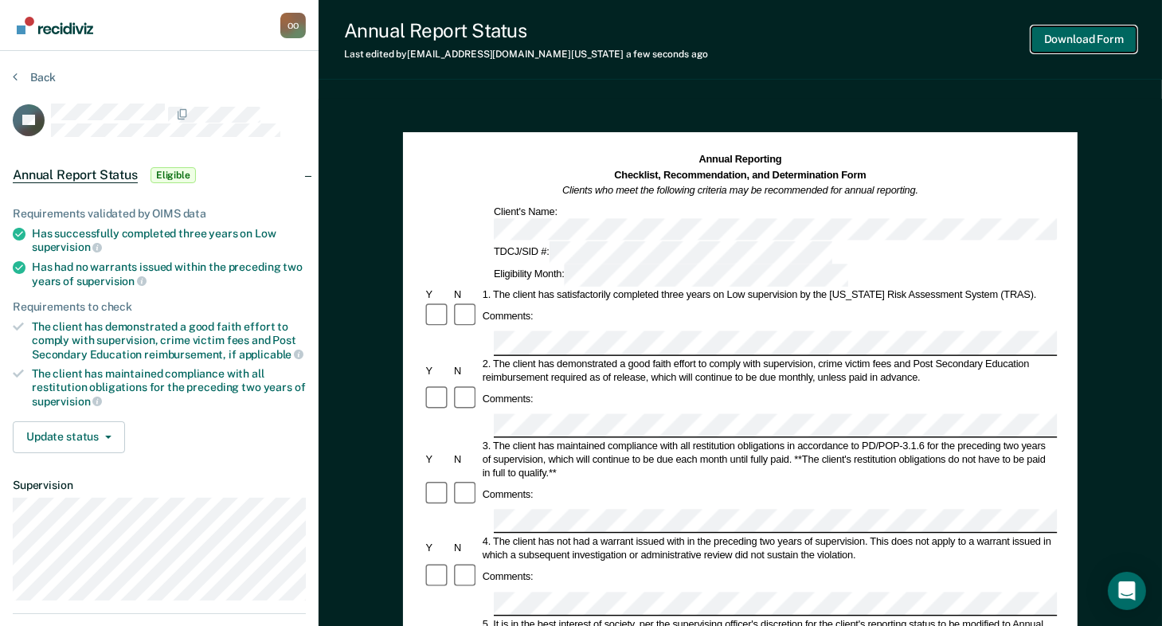
click at [1086, 33] on button "Download Form" at bounding box center [1084, 39] width 105 height 26
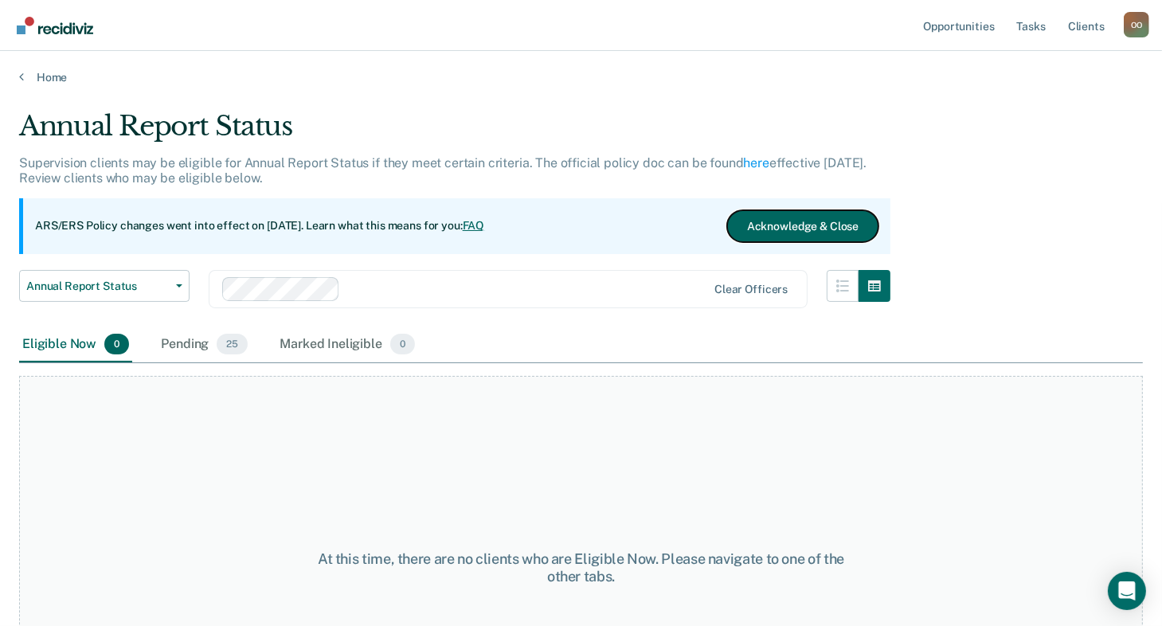
click at [793, 221] on button "Acknowledge & Close" at bounding box center [802, 226] width 151 height 32
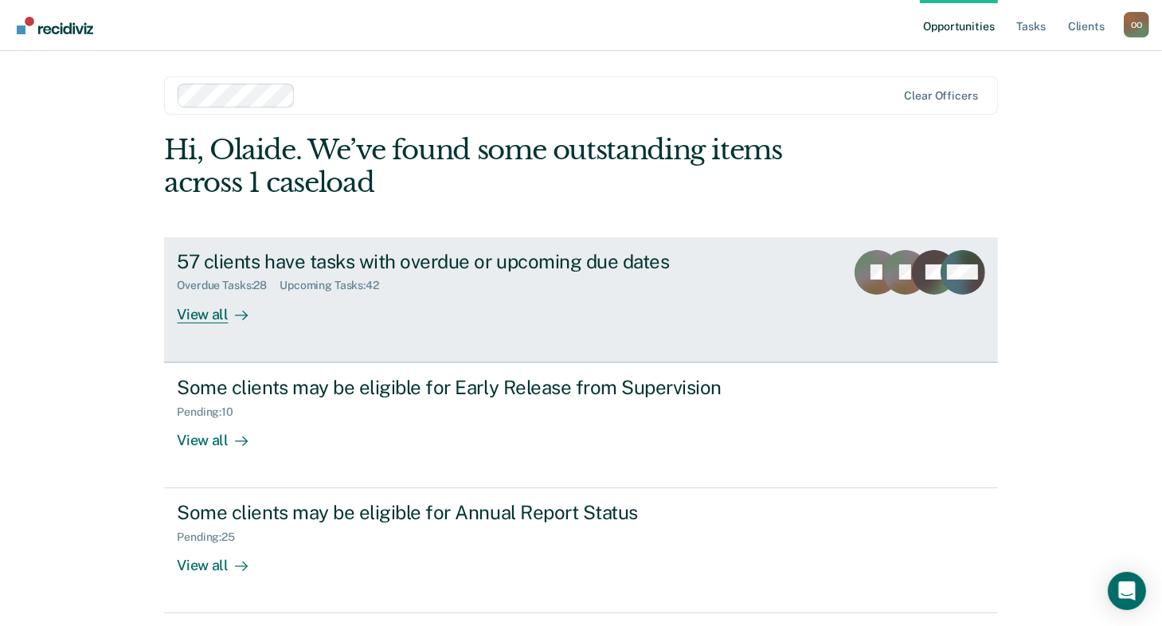
click at [891, 259] on icon at bounding box center [890, 274] width 47 height 57
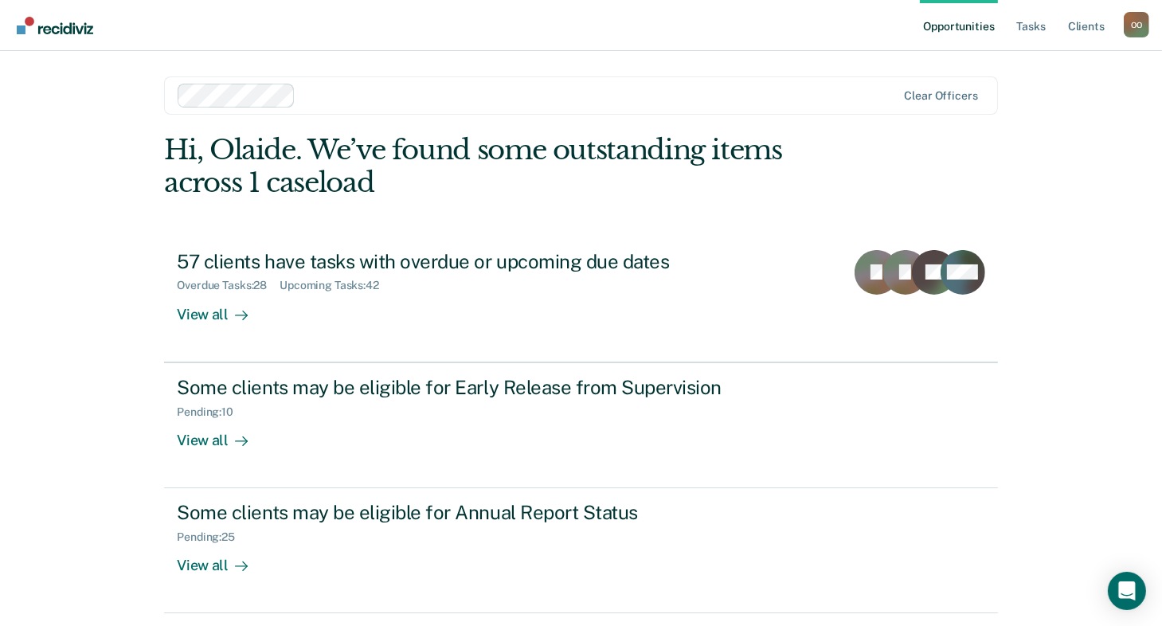
click at [1020, 27] on link "Tasks" at bounding box center [1031, 25] width 35 height 51
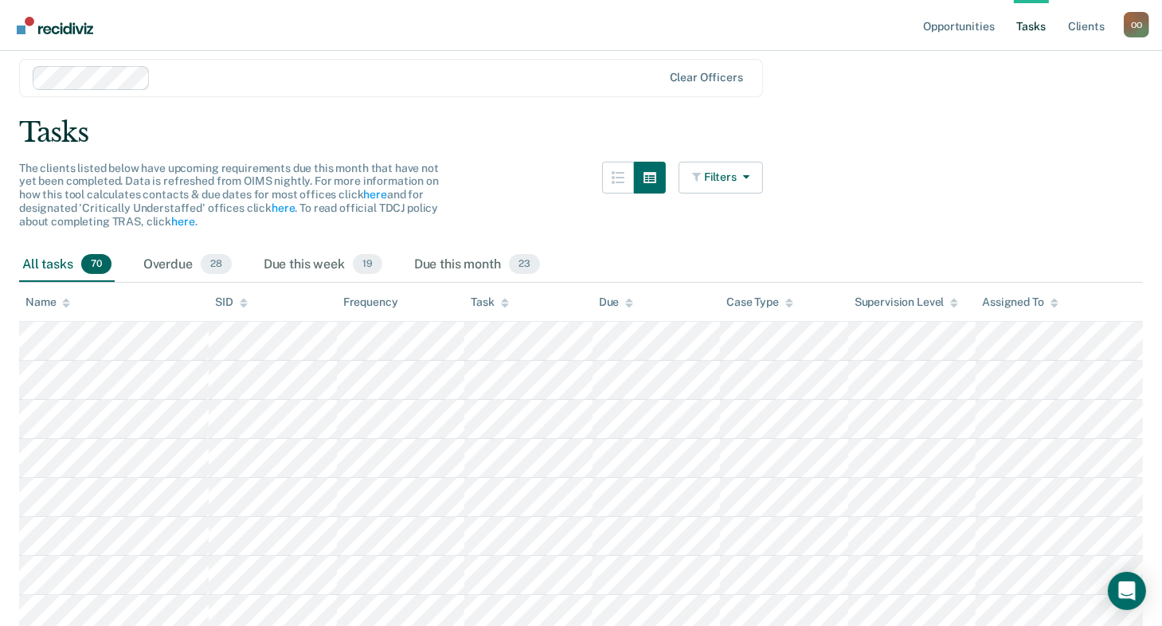
scroll to position [80, 0]
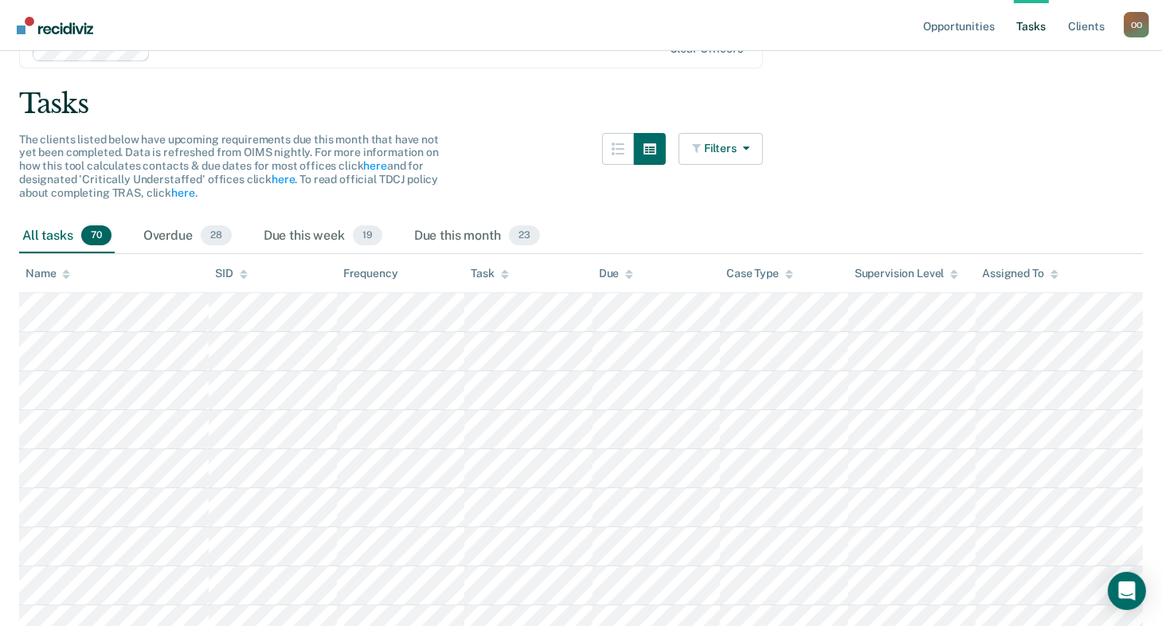
click at [1087, 29] on link "Client s" at bounding box center [1086, 25] width 43 height 51
